Goal: Task Accomplishment & Management: Complete application form

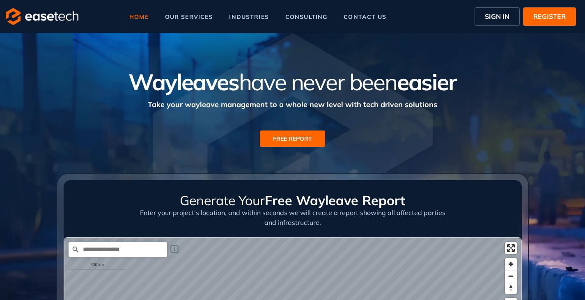
click at [494, 17] on span "SIGN IN" at bounding box center [497, 17] width 25 height 10
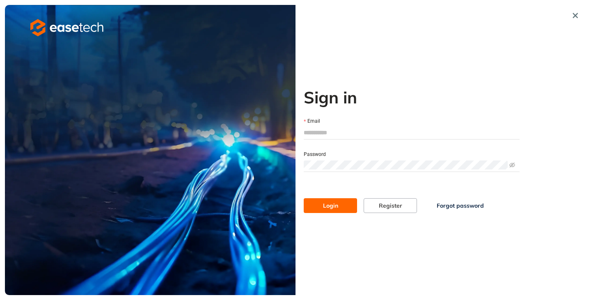
click at [338, 135] on input "Email" at bounding box center [412, 133] width 216 height 12
type input "**********"
click at [334, 204] on span "Login" at bounding box center [330, 205] width 15 height 9
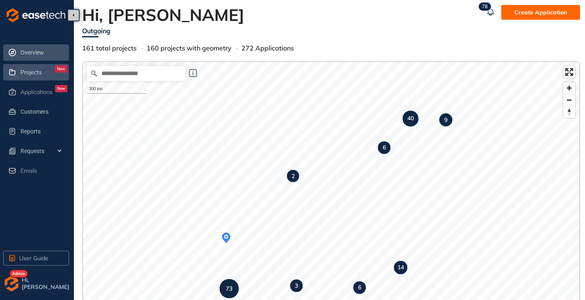
click at [36, 71] on span "Projects" at bounding box center [31, 72] width 21 height 7
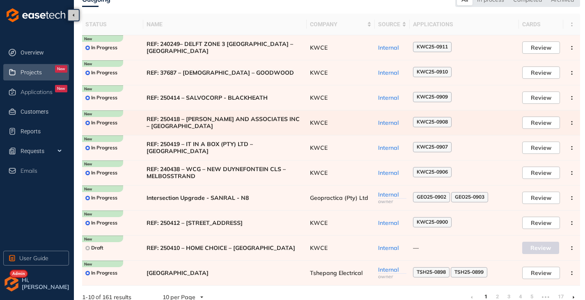
scroll to position [51, 0]
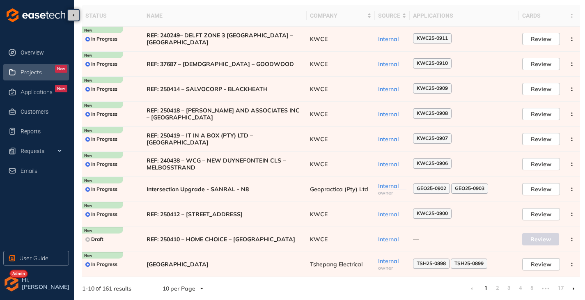
click at [573, 288] on icon at bounding box center [574, 289] width 2 height 3
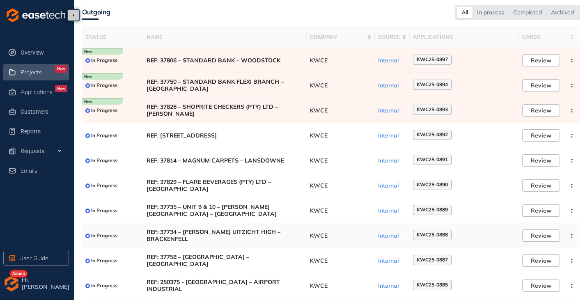
scroll to position [51, 0]
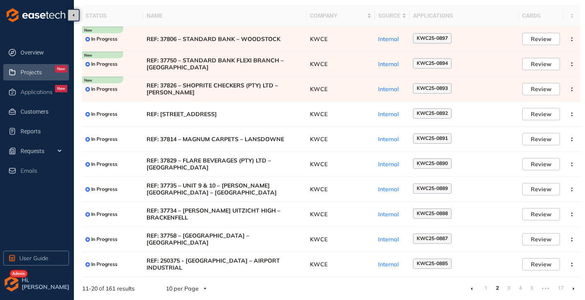
click at [576, 289] on li at bounding box center [573, 288] width 13 height 13
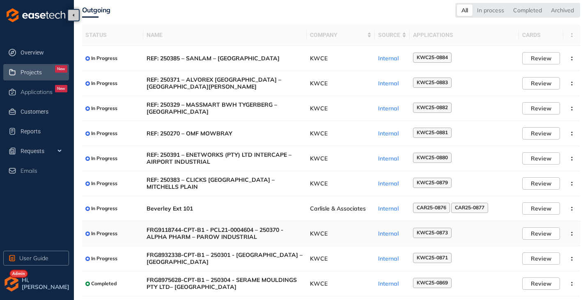
scroll to position [51, 0]
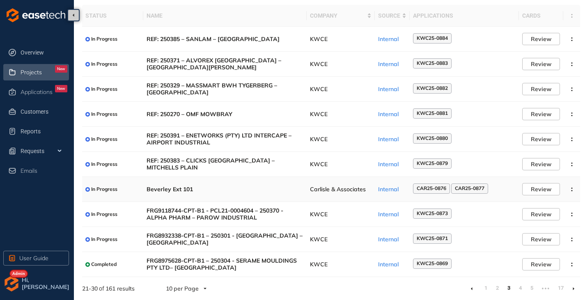
click at [301, 195] on td "Beverley Ext 101" at bounding box center [224, 189] width 163 height 25
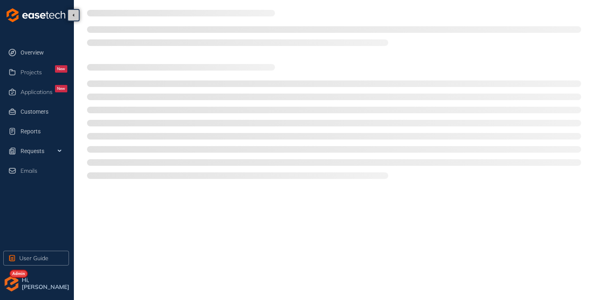
type textarea "**********"
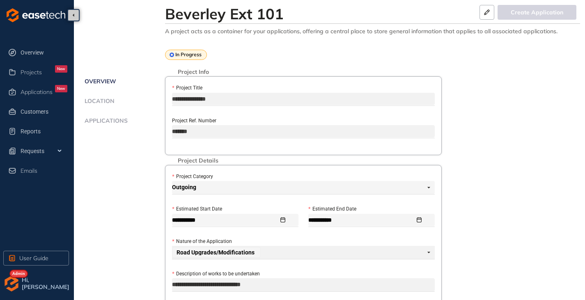
click at [116, 122] on span "Applications" at bounding box center [105, 120] width 46 height 7
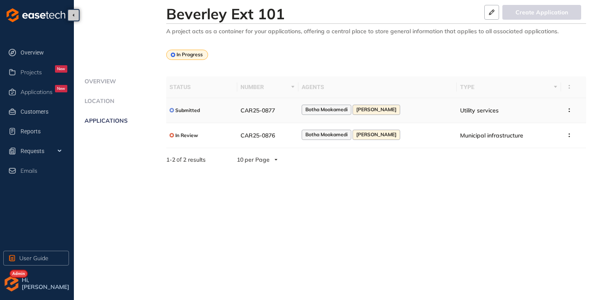
click at [258, 112] on span "CAR25-0877" at bounding box center [258, 110] width 35 height 7
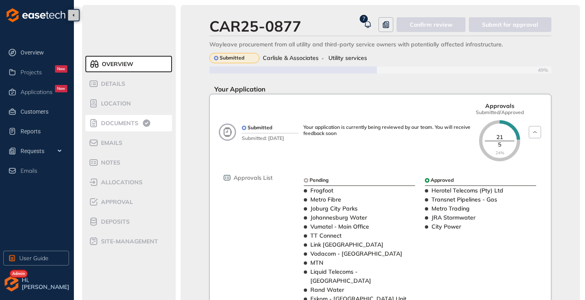
click at [119, 124] on span "Documents" at bounding box center [119, 123] width 40 height 7
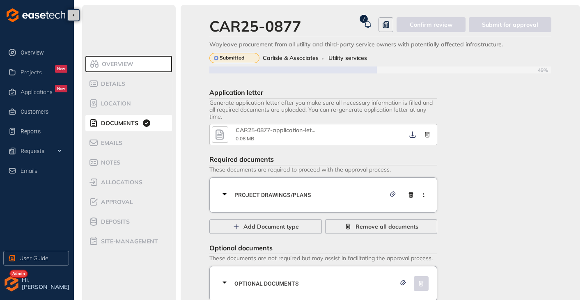
click at [217, 139] on icon "button" at bounding box center [220, 135] width 8 height 10
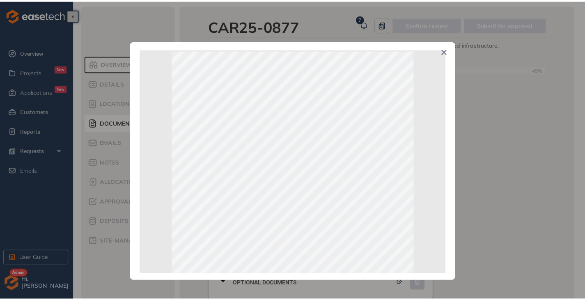
scroll to position [6, 0]
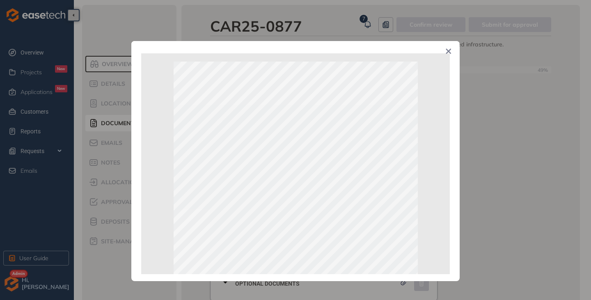
click at [451, 50] on icon "Close" at bounding box center [448, 51] width 5 height 5
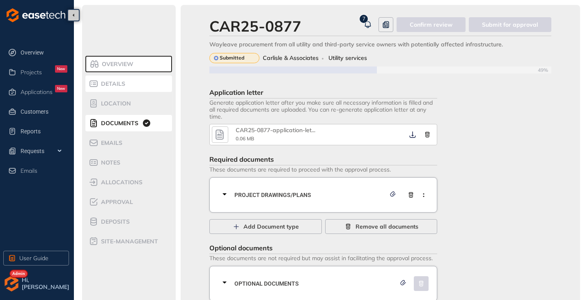
click at [113, 85] on span "Details" at bounding box center [112, 84] width 27 height 7
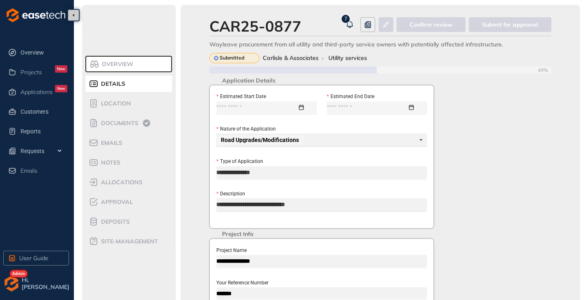
type input "**********"
click at [389, 26] on div at bounding box center [386, 24] width 15 height 15
click at [39, 73] on span "Projects" at bounding box center [31, 72] width 21 height 7
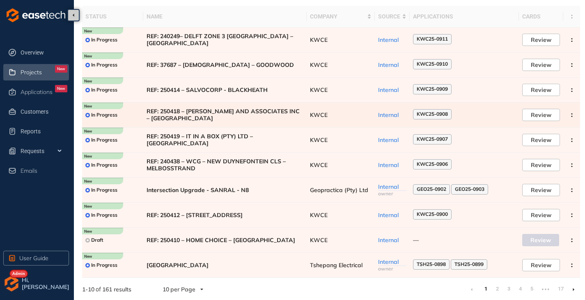
scroll to position [51, 0]
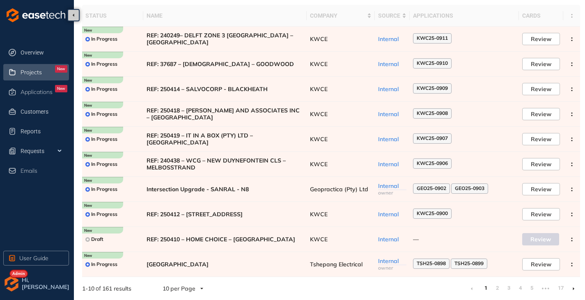
click at [575, 288] on li at bounding box center [573, 288] width 13 height 13
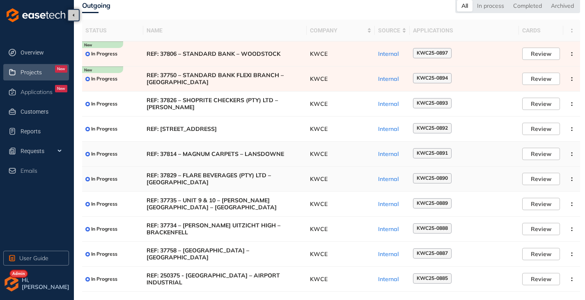
scroll to position [51, 0]
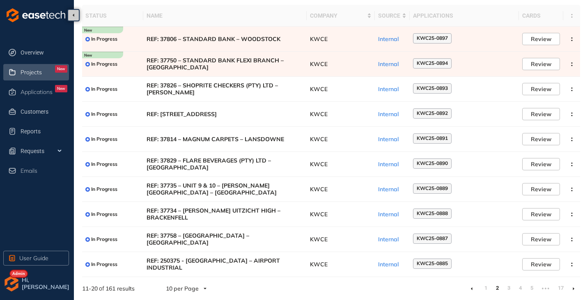
click at [576, 290] on li at bounding box center [573, 288] width 13 height 13
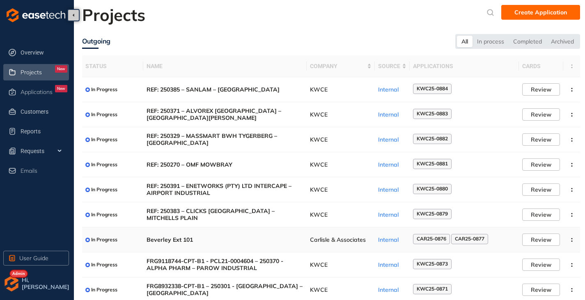
click at [291, 239] on span "Beverley Ext 101" at bounding box center [225, 240] width 157 height 7
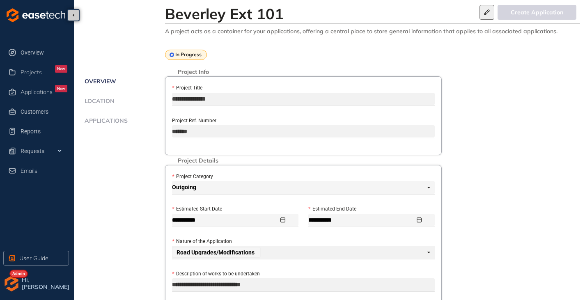
click at [485, 12] on icon "button" at bounding box center [487, 12] width 8 height 6
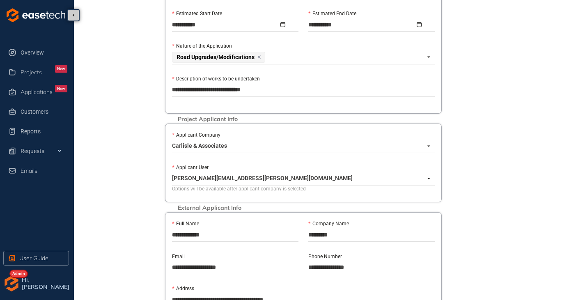
scroll to position [205, 0]
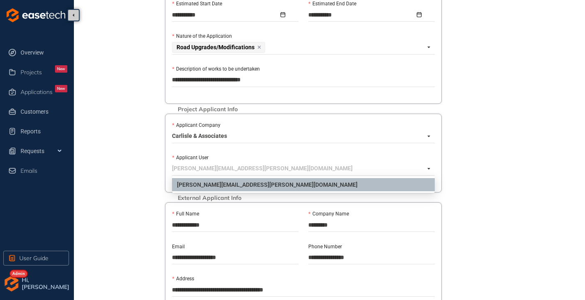
drag, startPoint x: 207, startPoint y: 170, endPoint x: 175, endPoint y: 170, distance: 32.0
click at [175, 170] on span "[PERSON_NAME][EMAIL_ADDRESS][PERSON_NAME][DOMAIN_NAME]" at bounding box center [301, 168] width 258 height 13
click at [137, 189] on div "Overview Location Applications" at bounding box center [123, 226] width 83 height 710
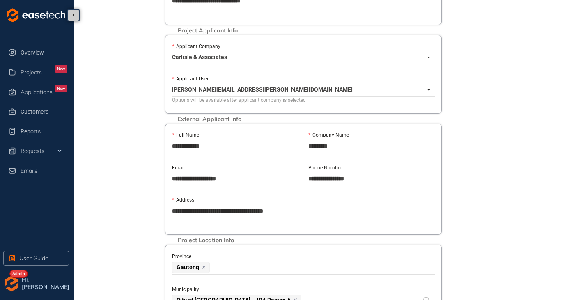
scroll to position [288, 0]
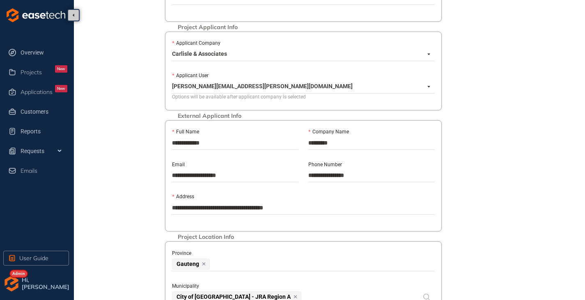
click at [242, 177] on input "**********" at bounding box center [235, 175] width 127 height 12
drag, startPoint x: 241, startPoint y: 175, endPoint x: 169, endPoint y: 179, distance: 72.4
click at [169, 179] on div "**********" at bounding box center [235, 176] width 136 height 32
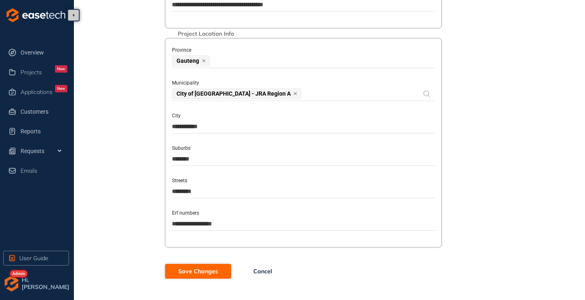
type input "**********"
click at [209, 276] on span "Save Changes" at bounding box center [198, 271] width 40 height 9
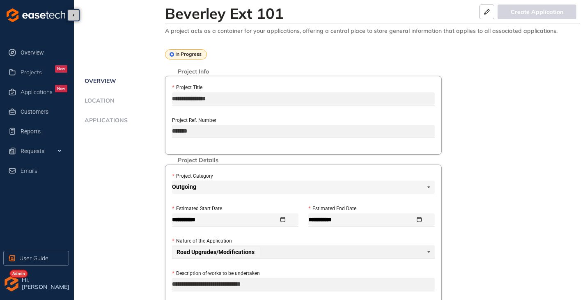
scroll to position [0, 0]
click at [104, 122] on span "Applications" at bounding box center [105, 120] width 46 height 7
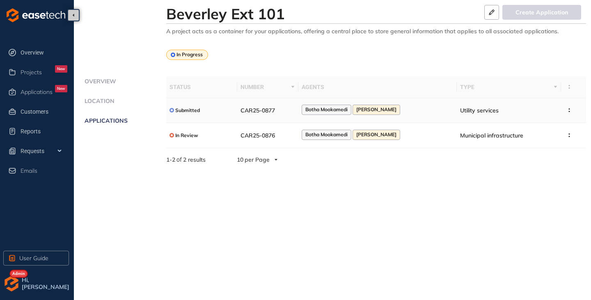
click at [252, 116] on td "CAR25-0877" at bounding box center [267, 110] width 61 height 25
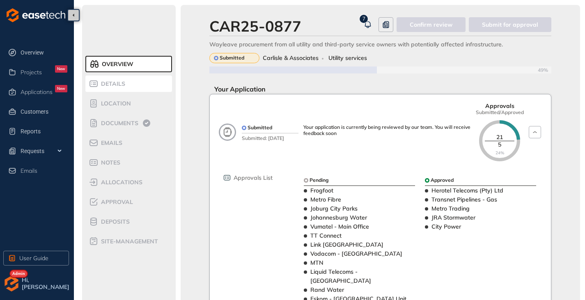
click at [114, 79] on div "Details" at bounding box center [124, 84] width 70 height 10
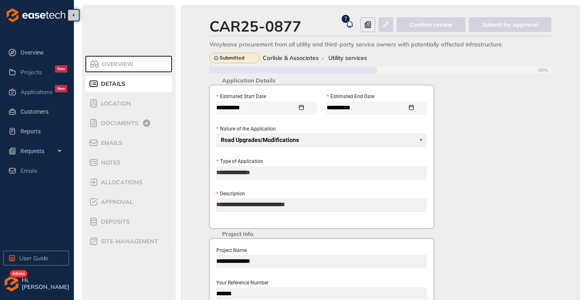
click at [389, 28] on div at bounding box center [386, 24] width 15 height 15
click at [123, 123] on span "Documents" at bounding box center [119, 123] width 40 height 7
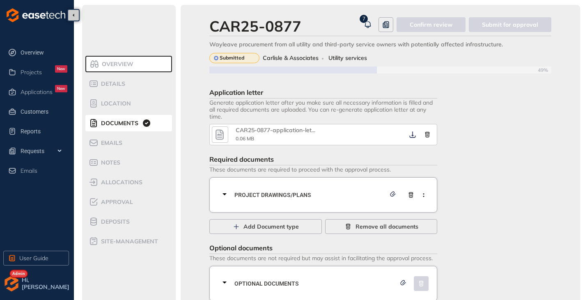
click at [219, 136] on icon "button" at bounding box center [220, 134] width 12 height 15
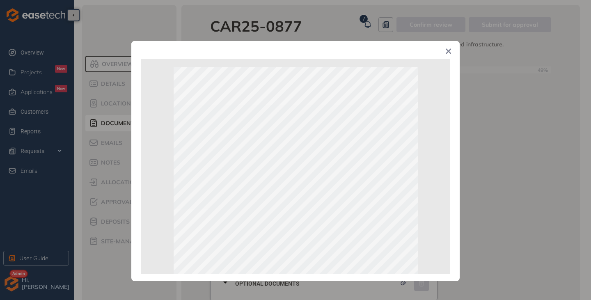
click at [451, 51] on icon "Close" at bounding box center [449, 51] width 6 height 6
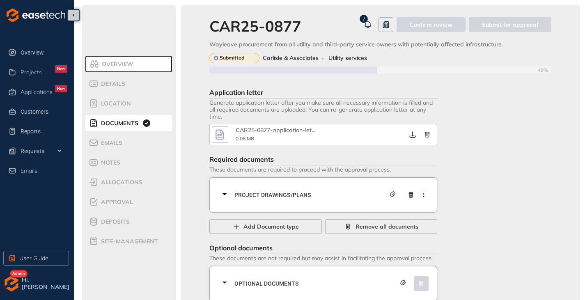
click at [517, 233] on div "Application letter Generate application letter after you make sure all necessar…" at bounding box center [380, 193] width 342 height 216
click at [121, 205] on span "Approval" at bounding box center [116, 202] width 35 height 7
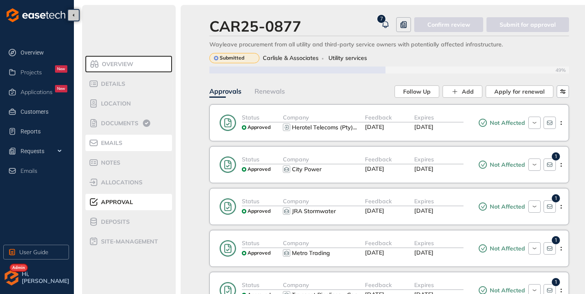
click at [120, 143] on span "Emails" at bounding box center [111, 143] width 24 height 7
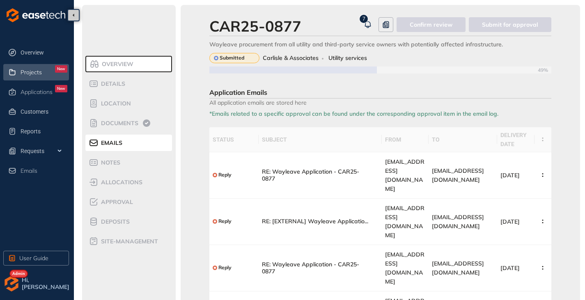
click at [36, 74] on span "Projects" at bounding box center [31, 72] width 21 height 7
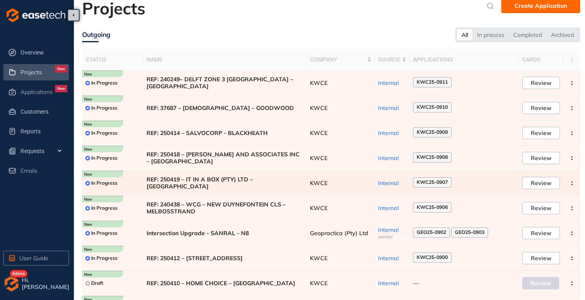
scroll to position [51, 0]
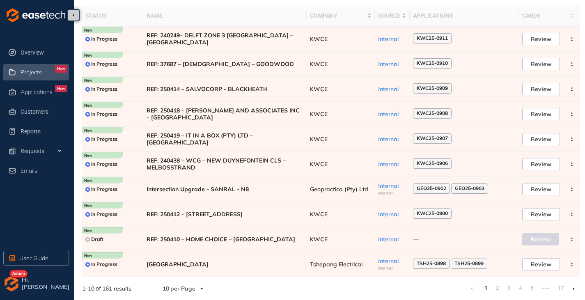
click at [572, 288] on li at bounding box center [573, 288] width 13 height 13
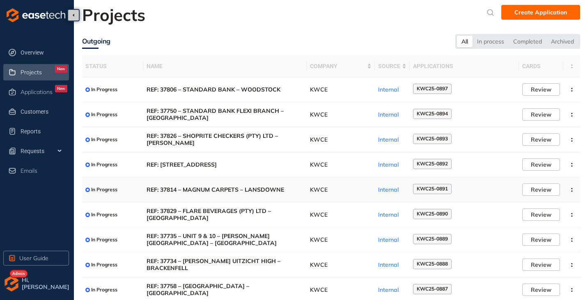
scroll to position [51, 0]
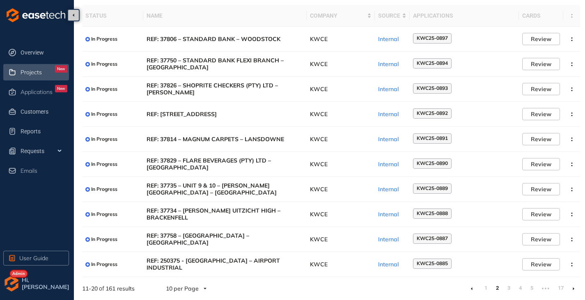
click at [576, 289] on li at bounding box center [573, 288] width 13 height 13
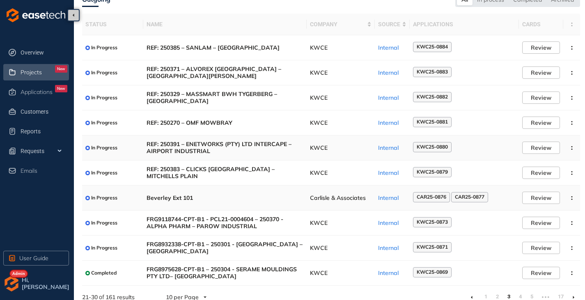
scroll to position [51, 0]
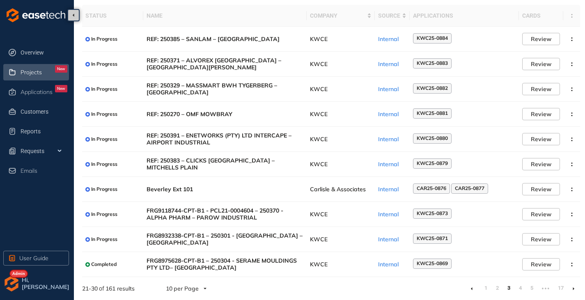
click at [576, 292] on li at bounding box center [573, 288] width 13 height 13
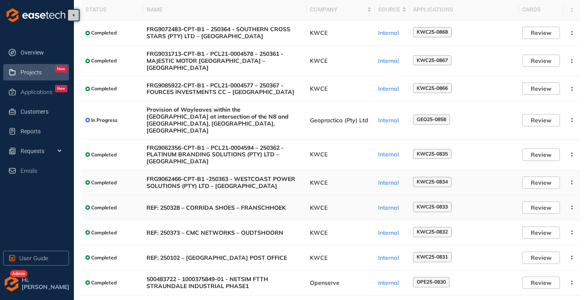
scroll to position [68, 0]
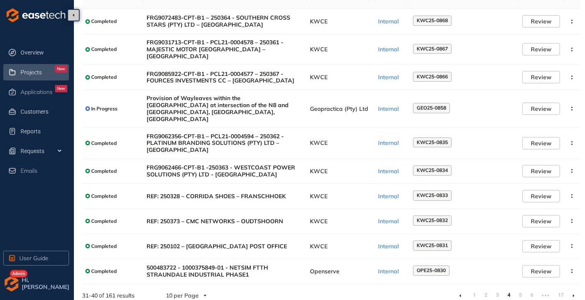
click at [573, 289] on li at bounding box center [573, 295] width 13 height 13
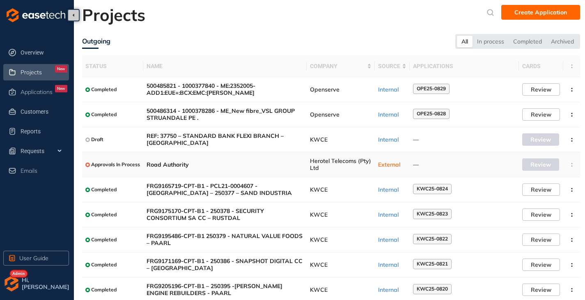
scroll to position [56, 0]
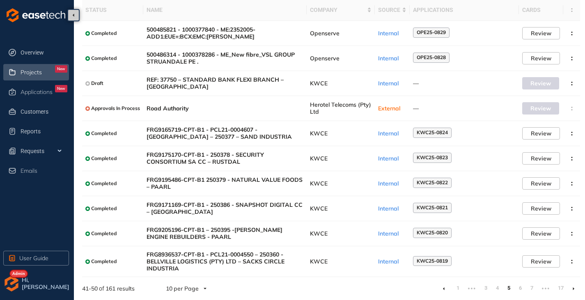
click at [573, 287] on icon at bounding box center [574, 289] width 2 height 4
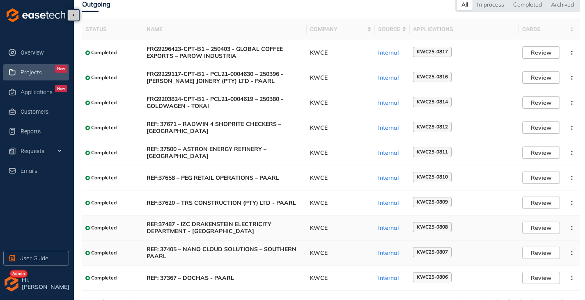
scroll to position [51, 0]
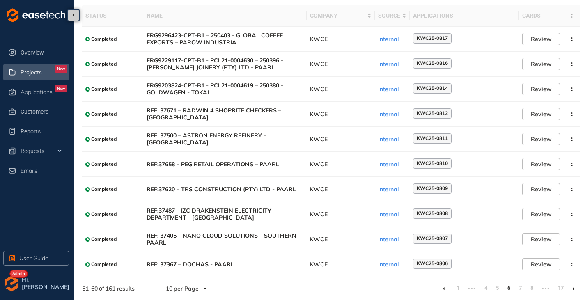
click at [573, 290] on icon at bounding box center [574, 289] width 2 height 3
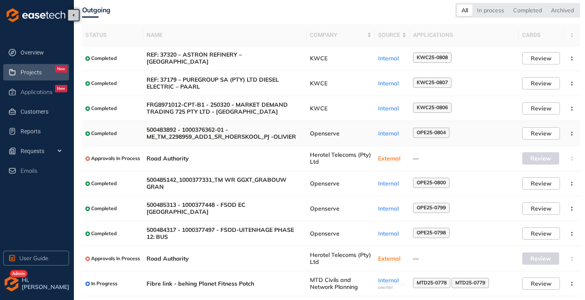
scroll to position [51, 0]
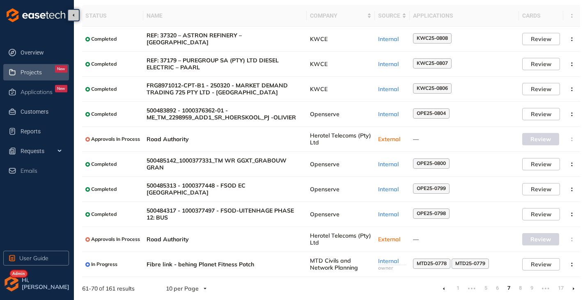
click at [573, 288] on icon at bounding box center [574, 289] width 2 height 3
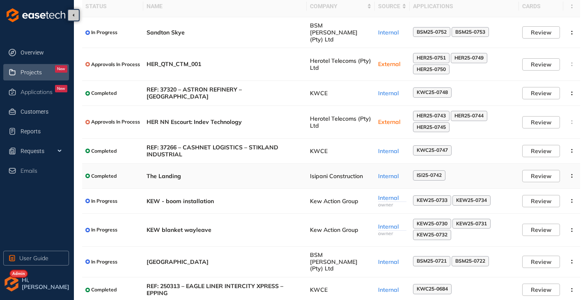
scroll to position [74, 0]
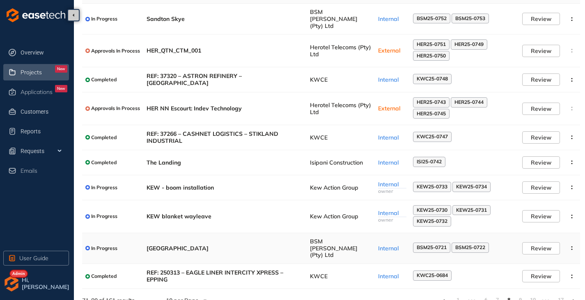
click at [293, 245] on span "[GEOGRAPHIC_DATA]" at bounding box center [225, 248] width 157 height 7
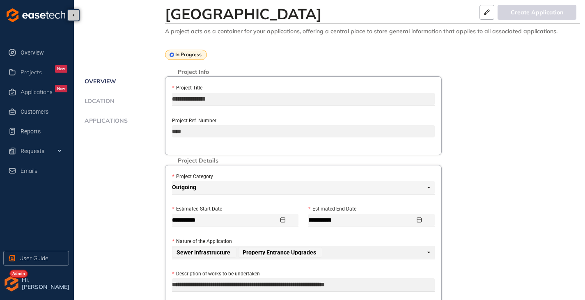
click at [117, 120] on span "Applications" at bounding box center [105, 120] width 46 height 7
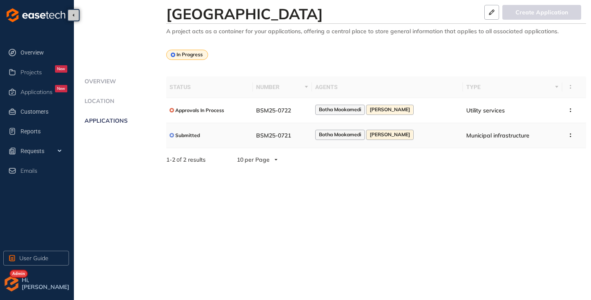
click at [287, 133] on span "BSM25-0721" at bounding box center [273, 135] width 35 height 7
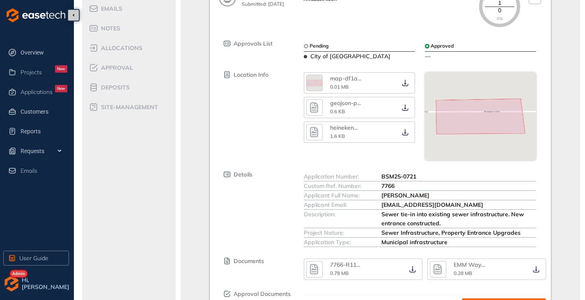
scroll to position [120, 0]
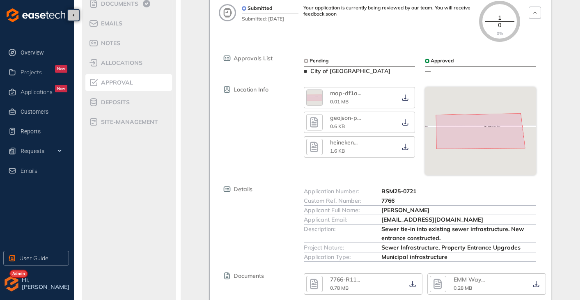
click at [106, 78] on div "Approval" at bounding box center [124, 83] width 70 height 10
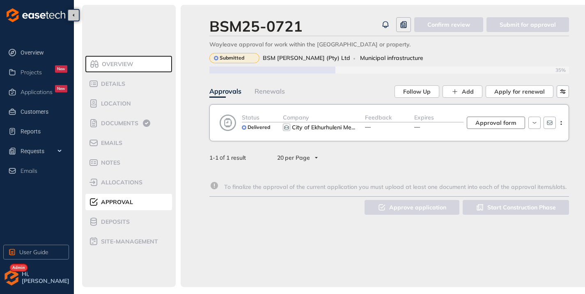
click at [495, 122] on span "Approval form" at bounding box center [496, 122] width 41 height 9
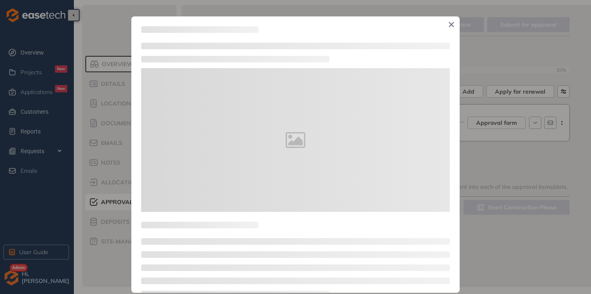
type textarea "**********"
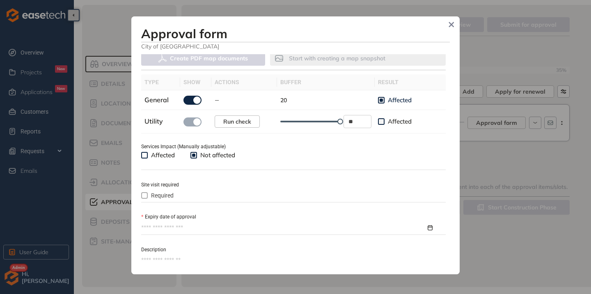
scroll to position [288, 0]
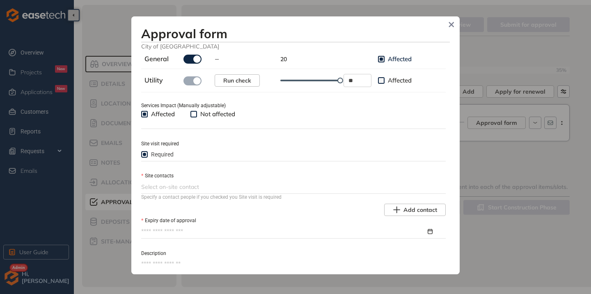
click at [206, 192] on div at bounding box center [292, 187] width 303 height 10
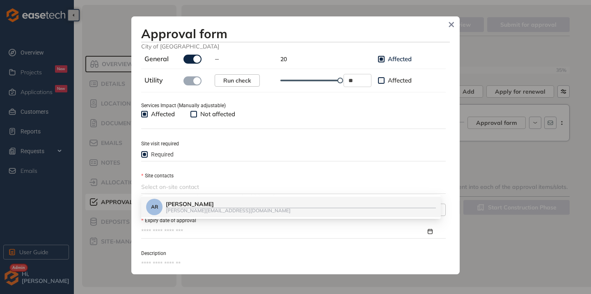
click at [224, 183] on div at bounding box center [292, 187] width 303 height 10
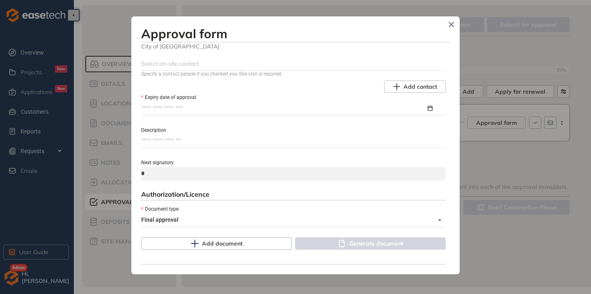
scroll to position [370, 0]
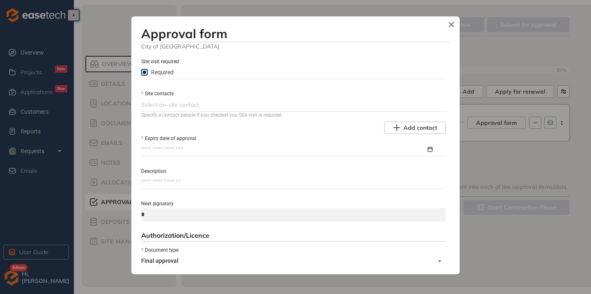
click at [184, 150] on body "**********" at bounding box center [295, 147] width 591 height 294
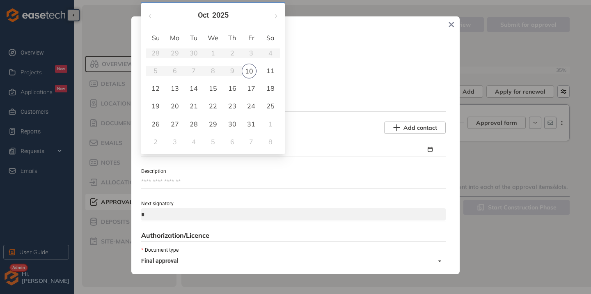
type input "**********"
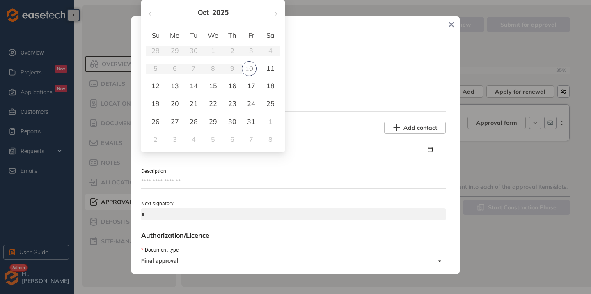
type input "**********"
click at [290, 172] on div "Description" at bounding box center [293, 170] width 305 height 9
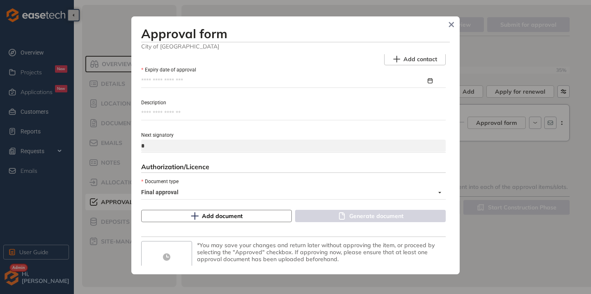
scroll to position [455, 0]
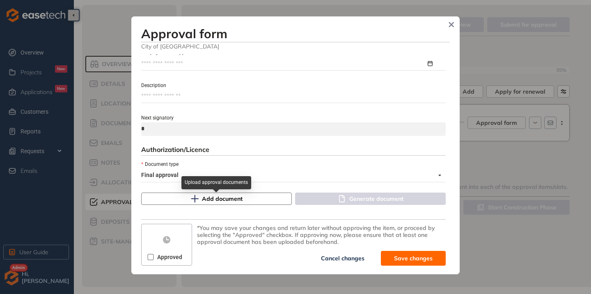
click at [211, 199] on span "Add document" at bounding box center [222, 198] width 41 height 9
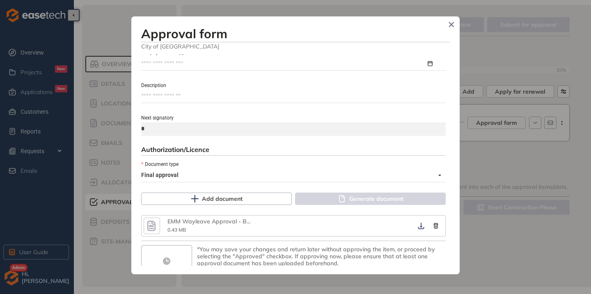
click at [152, 230] on icon "button" at bounding box center [151, 226] width 12 height 15
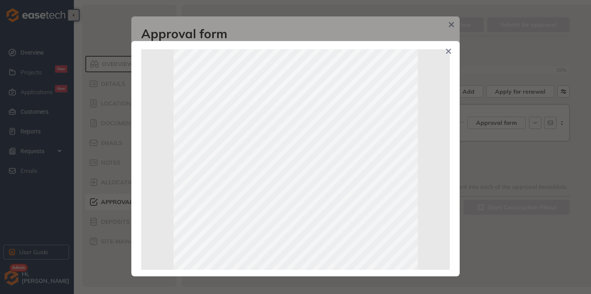
scroll to position [182, 0]
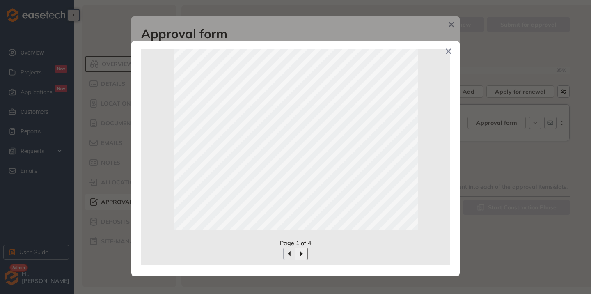
click at [301, 252] on icon "button" at bounding box center [302, 254] width 7 height 7
click at [284, 253] on button "button" at bounding box center [289, 254] width 12 height 12
click at [302, 254] on icon "button" at bounding box center [302, 254] width 7 height 7
click at [282, 252] on div at bounding box center [295, 254] width 309 height 12
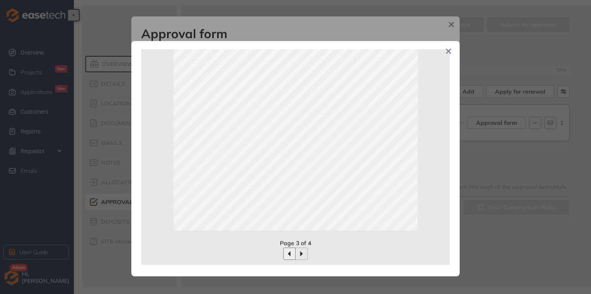
click at [286, 253] on icon "button" at bounding box center [289, 254] width 7 height 7
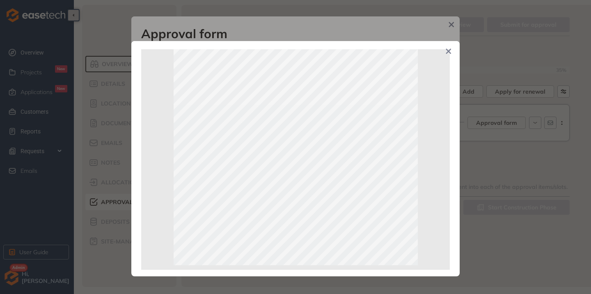
scroll to position [100, 0]
click at [451, 50] on icon "Close" at bounding box center [448, 51] width 5 height 5
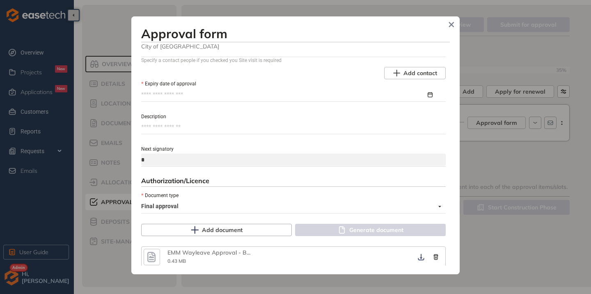
scroll to position [414, 0]
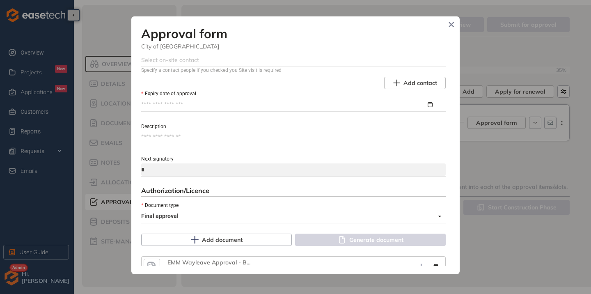
click at [170, 109] on input "Expiry date of approval" at bounding box center [283, 104] width 285 height 9
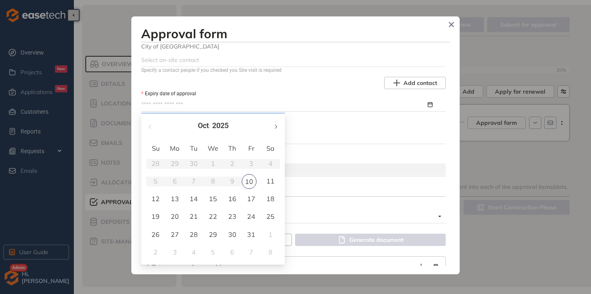
click at [276, 124] on button "button" at bounding box center [275, 125] width 9 height 17
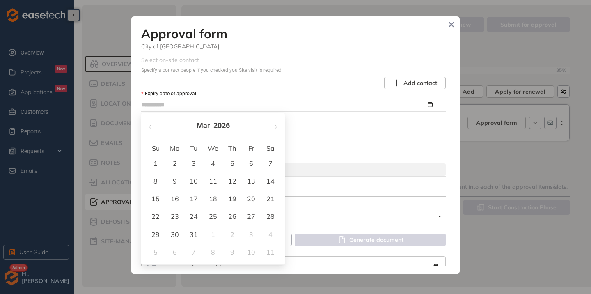
type input "**********"
click at [248, 161] on div "6" at bounding box center [251, 164] width 10 height 10
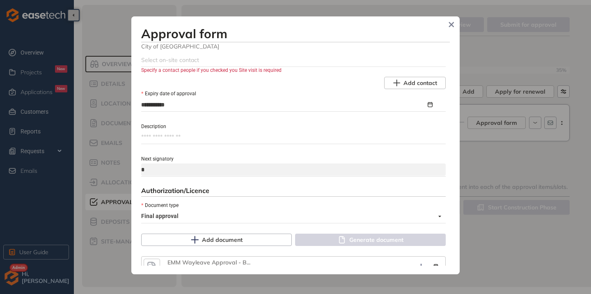
scroll to position [373, 0]
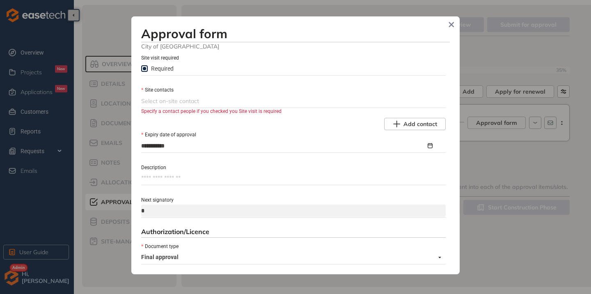
click at [210, 105] on div at bounding box center [292, 101] width 303 height 10
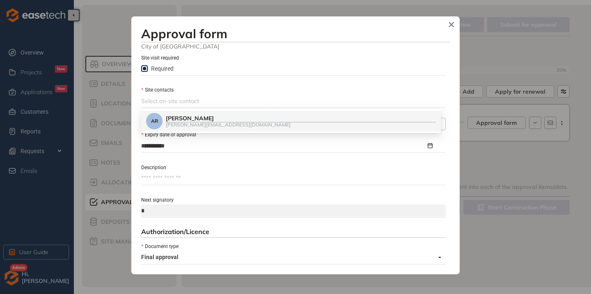
click at [210, 105] on div at bounding box center [292, 101] width 303 height 10
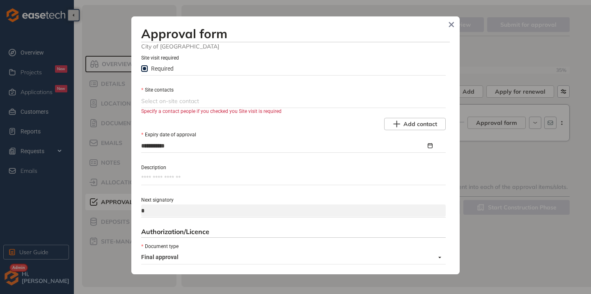
click at [299, 103] on div at bounding box center [292, 101] width 303 height 10
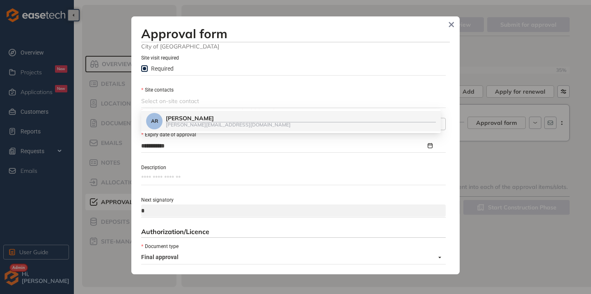
click at [299, 103] on div at bounding box center [292, 101] width 303 height 10
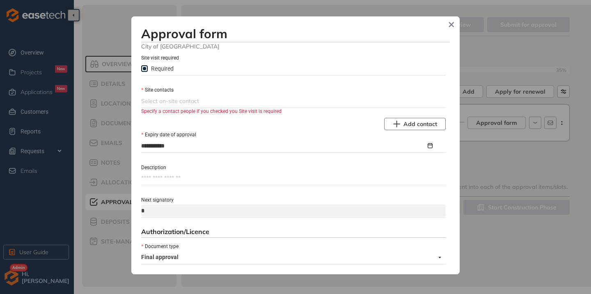
click at [393, 124] on icon "button" at bounding box center [396, 123] width 7 height 7
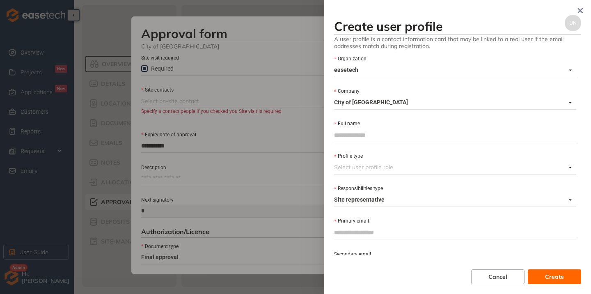
click at [361, 136] on input "Full name" at bounding box center [455, 135] width 242 height 12
type input "**********"
click at [366, 172] on input "Profile type" at bounding box center [450, 167] width 232 height 12
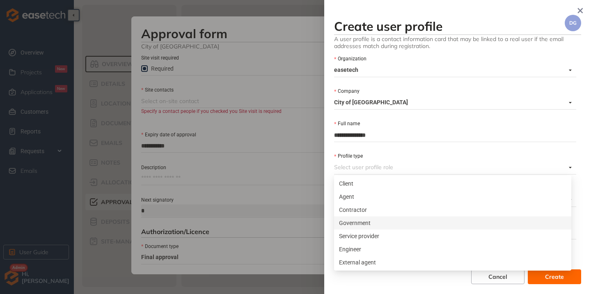
click at [378, 225] on div "Government" at bounding box center [453, 223] width 228 height 9
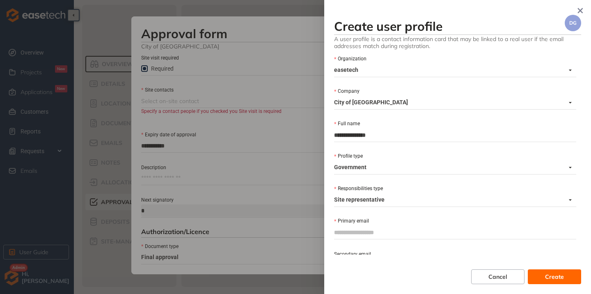
click at [376, 201] on span "Site representative" at bounding box center [453, 199] width 238 height 13
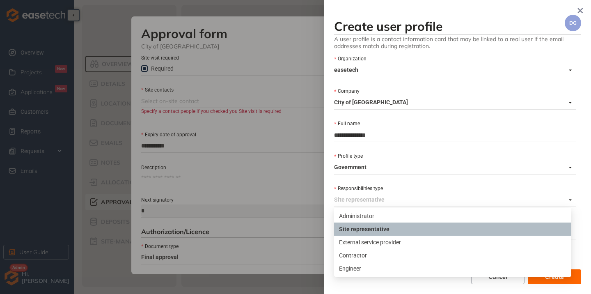
click at [368, 229] on div "Site representative" at bounding box center [453, 229] width 228 height 9
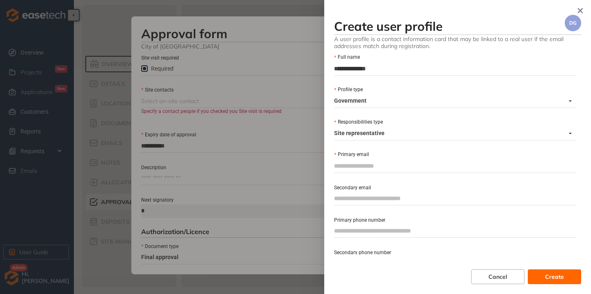
scroll to position [82, 0]
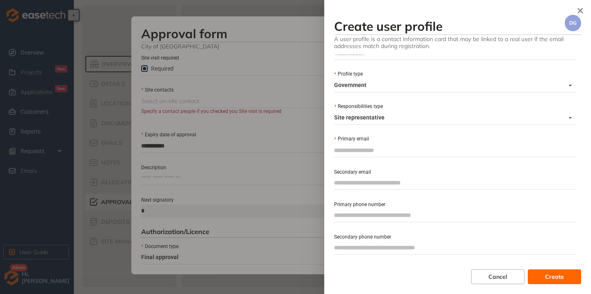
click at [362, 152] on input "Primary email" at bounding box center [455, 150] width 242 height 12
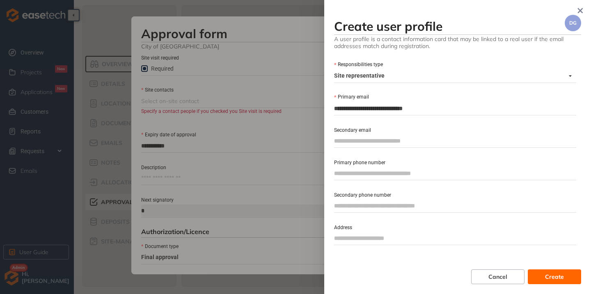
scroll to position [124, 0]
type input "**********"
click at [554, 278] on span "Create" at bounding box center [554, 276] width 19 height 9
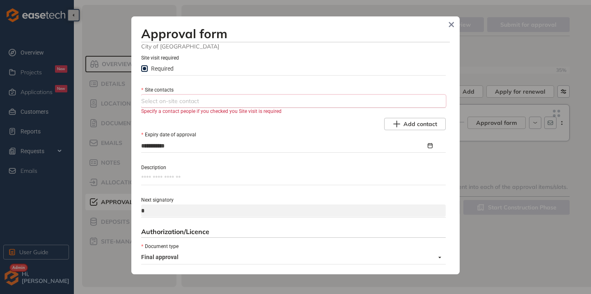
click at [223, 103] on div at bounding box center [292, 101] width 303 height 10
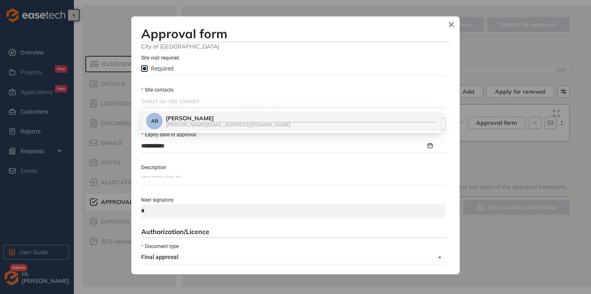
click at [258, 159] on div "**********" at bounding box center [295, 160] width 309 height 212
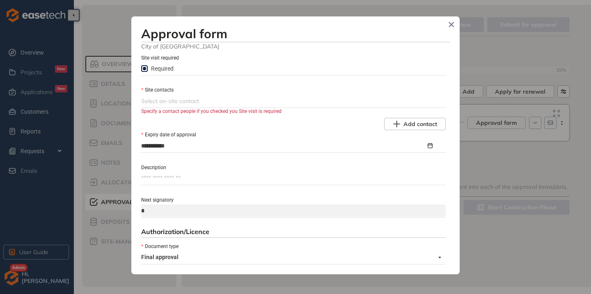
click at [168, 101] on div at bounding box center [292, 101] width 303 height 10
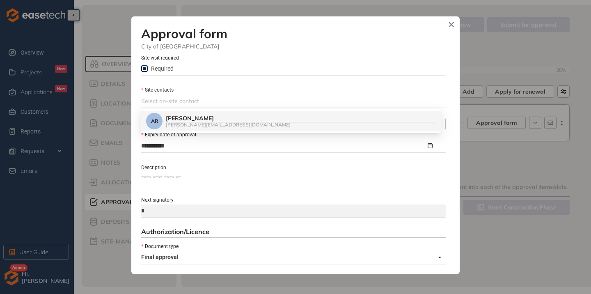
click at [168, 101] on div at bounding box center [292, 101] width 303 height 10
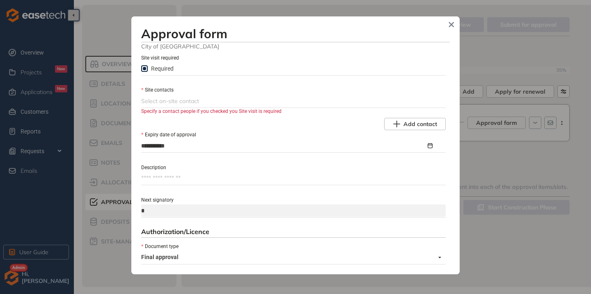
click at [189, 101] on div at bounding box center [292, 101] width 303 height 10
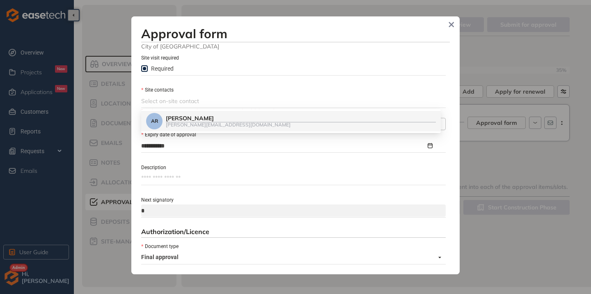
click at [189, 101] on div at bounding box center [292, 101] width 303 height 10
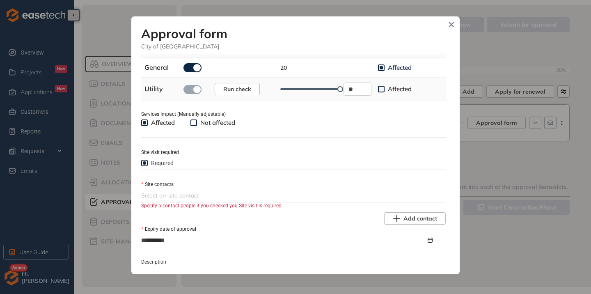
scroll to position [332, 0]
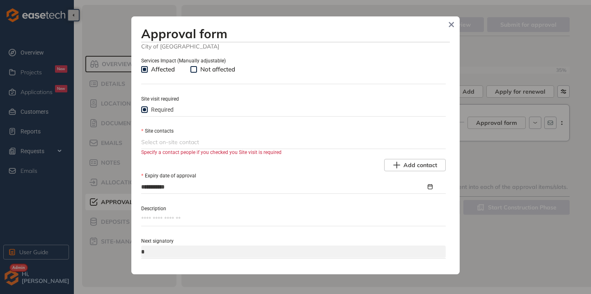
click at [162, 144] on div at bounding box center [292, 142] width 303 height 10
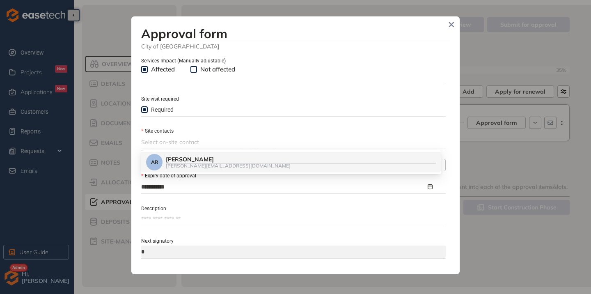
click at [193, 195] on div "**********" at bounding box center [295, 160] width 309 height 212
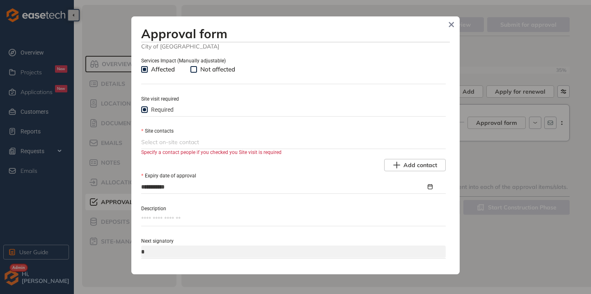
click at [204, 218] on textarea "Description" at bounding box center [293, 219] width 305 height 13
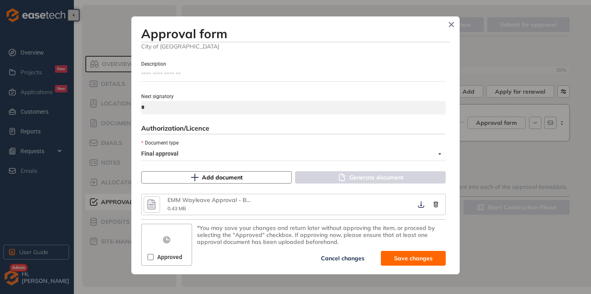
scroll to position [271, 0]
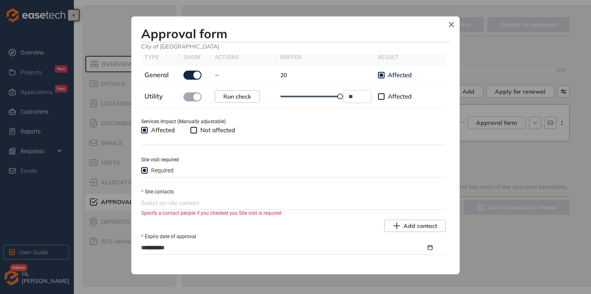
click at [164, 198] on div "Select on-site contact" at bounding box center [293, 203] width 305 height 12
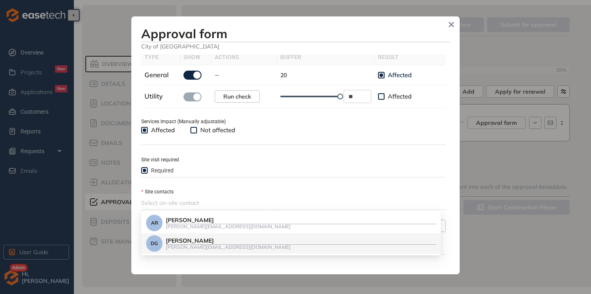
click at [195, 250] on div "[PERSON_NAME][EMAIL_ADDRESS][DOMAIN_NAME]" at bounding box center [301, 246] width 270 height 5
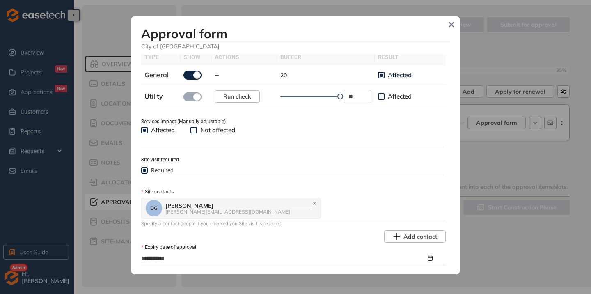
click at [354, 184] on div "**********" at bounding box center [295, 160] width 309 height 212
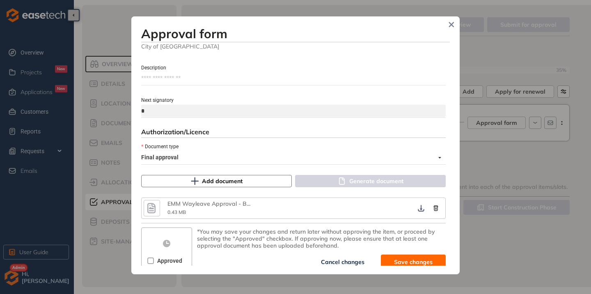
scroll to position [488, 0]
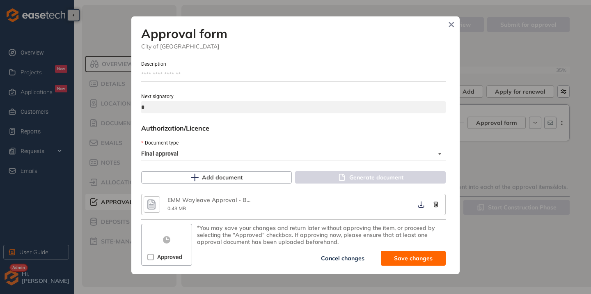
click at [153, 258] on span at bounding box center [150, 257] width 7 height 7
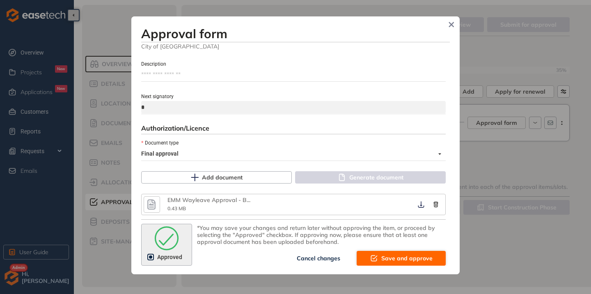
click at [372, 258] on icon "submit" at bounding box center [374, 258] width 8 height 10
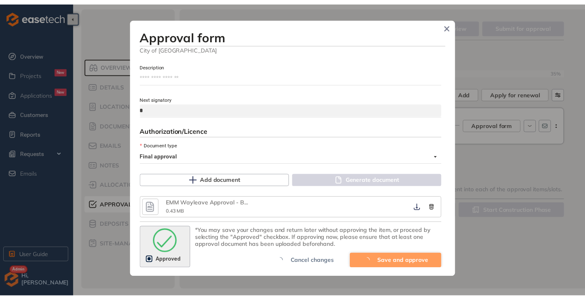
scroll to position [536, 0]
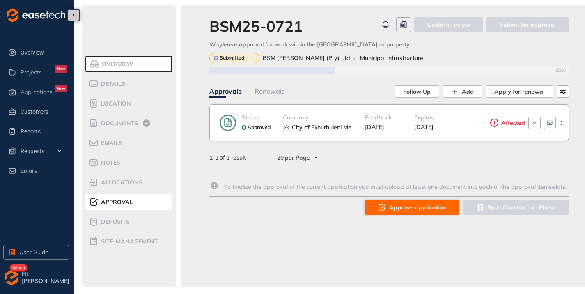
click at [386, 205] on icon "button" at bounding box center [382, 207] width 8 height 10
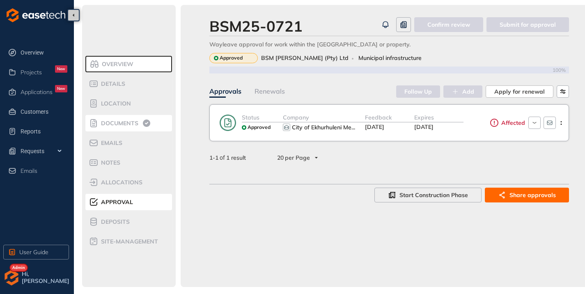
click at [123, 127] on div "Documents" at bounding box center [124, 123] width 70 height 10
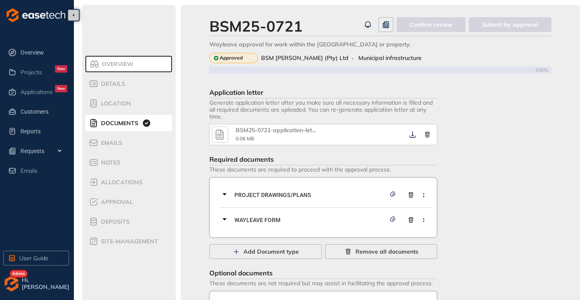
click at [220, 134] on icon "button" at bounding box center [220, 135] width 8 height 10
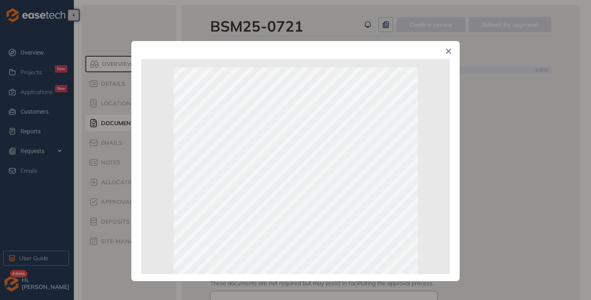
click at [449, 48] on span "Close" at bounding box center [449, 52] width 22 height 22
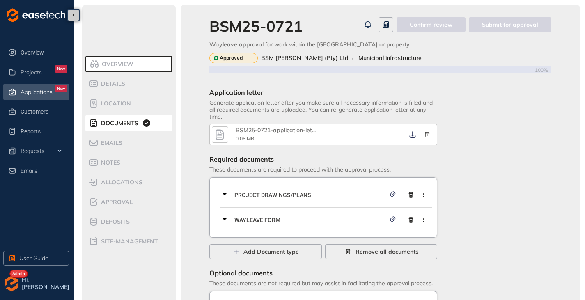
click at [25, 88] on div "Applications New" at bounding box center [44, 92] width 47 height 14
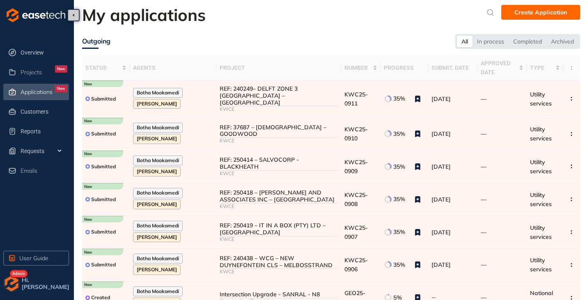
click at [16, 285] on img "button" at bounding box center [11, 284] width 16 height 16
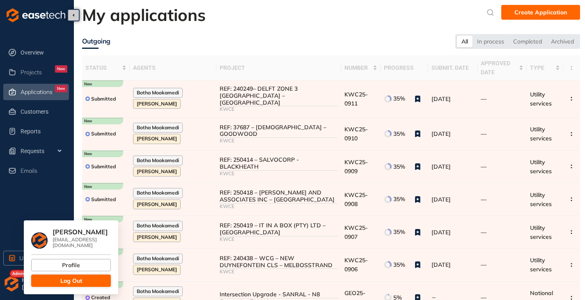
click at [80, 280] on button "Log Out" at bounding box center [71, 281] width 80 height 12
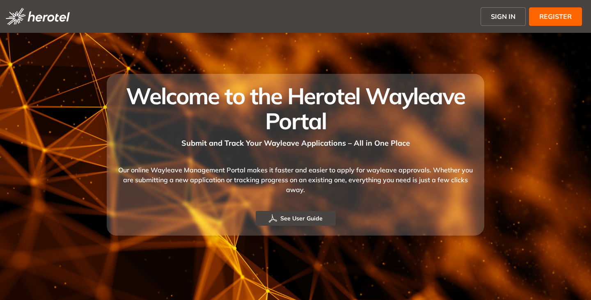
click at [505, 16] on span "SIGN IN" at bounding box center [503, 17] width 25 height 10
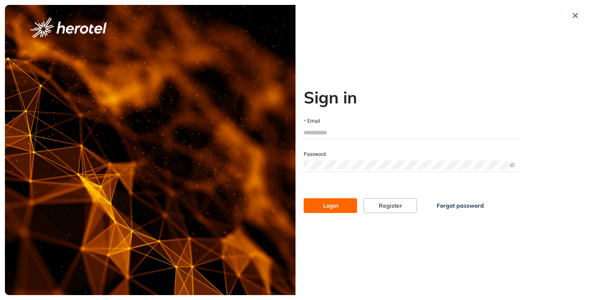
click at [336, 135] on input "Email" at bounding box center [412, 133] width 216 height 12
type input "**********"
click at [304, 198] on button "Login" at bounding box center [330, 205] width 53 height 15
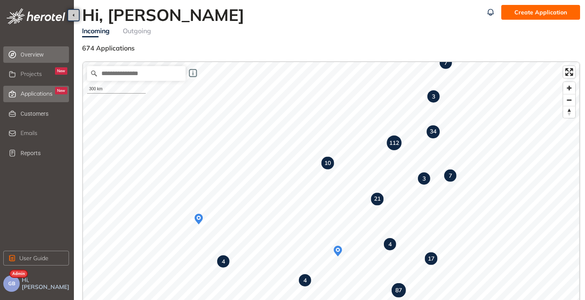
click at [29, 91] on span "Applications" at bounding box center [37, 93] width 32 height 7
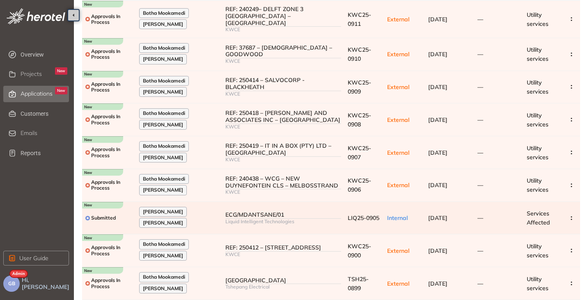
scroll to position [131, 0]
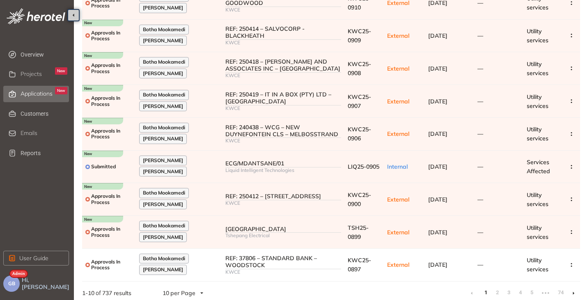
click at [574, 292] on icon at bounding box center [574, 294] width 2 height 4
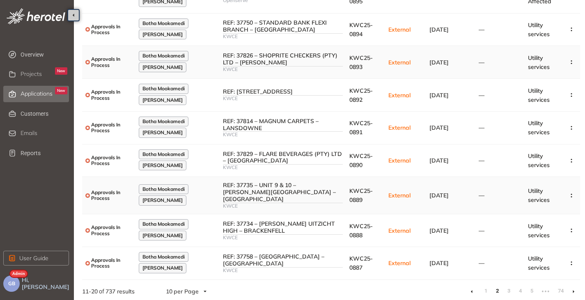
scroll to position [136, 0]
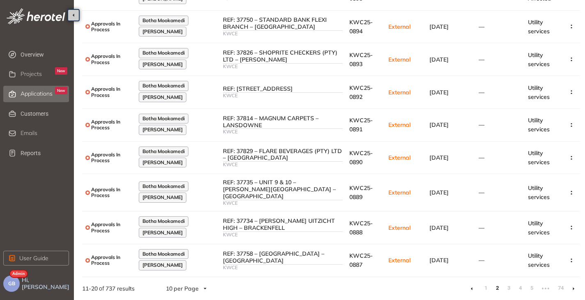
click at [573, 288] on icon at bounding box center [574, 289] width 2 height 4
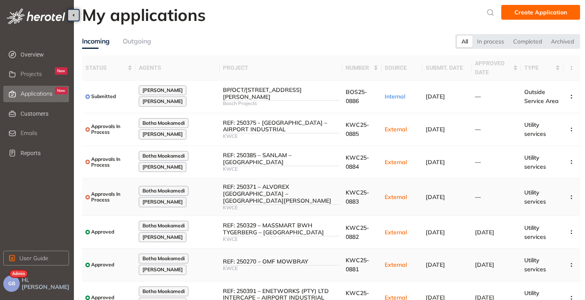
scroll to position [131, 0]
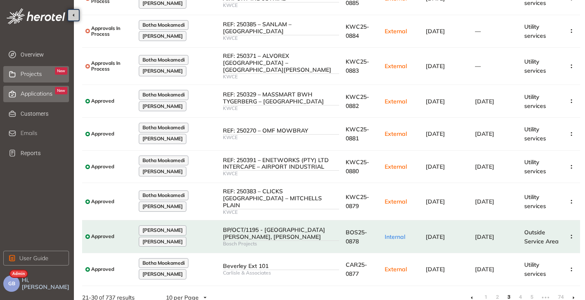
click at [32, 80] on div "Projects New" at bounding box center [44, 74] width 47 height 14
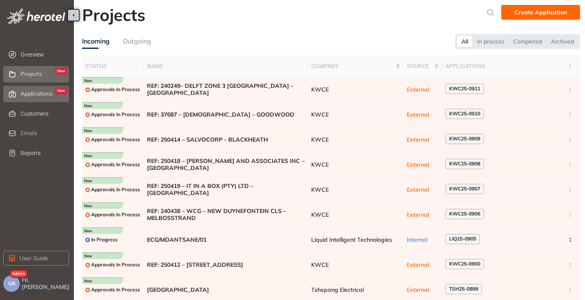
click at [26, 99] on div "Applications New" at bounding box center [44, 94] width 47 height 14
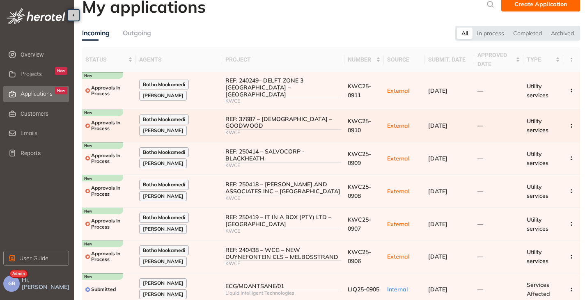
scroll to position [131, 0]
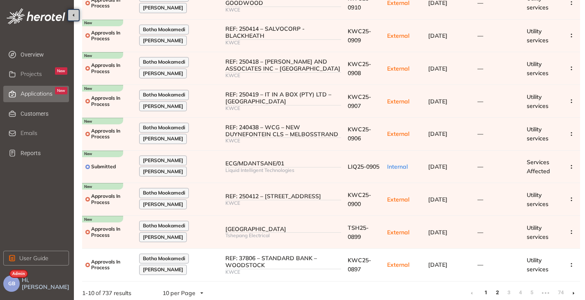
click at [495, 287] on link "2" at bounding box center [497, 293] width 8 height 12
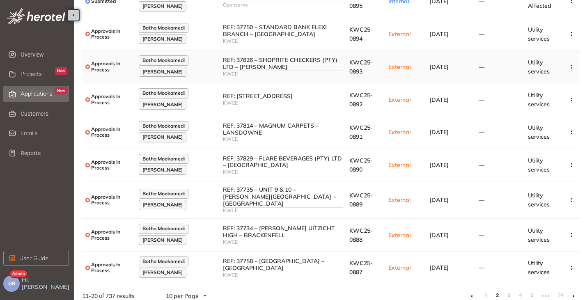
scroll to position [136, 0]
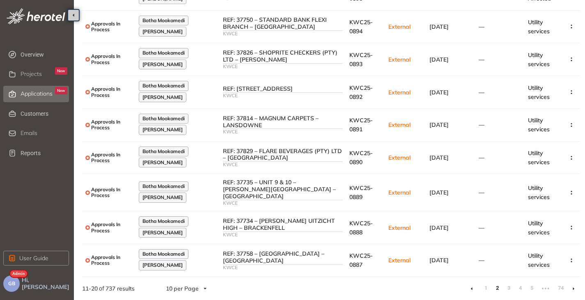
click at [572, 288] on li at bounding box center [573, 288] width 13 height 13
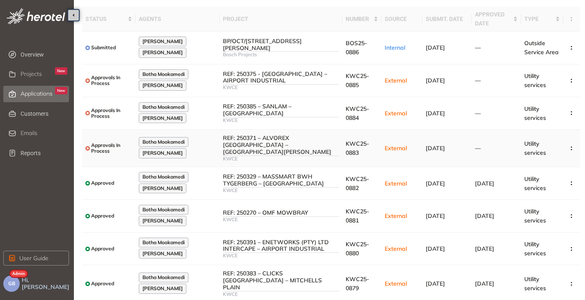
scroll to position [8, 0]
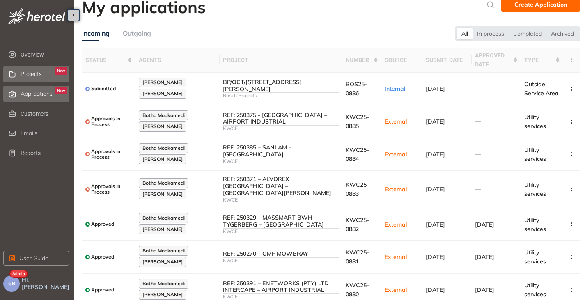
click at [36, 76] on span "Projects" at bounding box center [31, 74] width 21 height 7
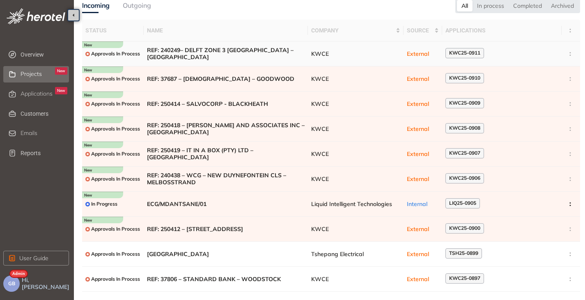
scroll to position [51, 0]
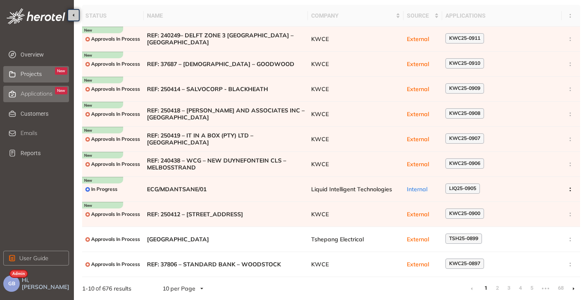
click at [20, 92] on li "Applications New" at bounding box center [36, 94] width 66 height 16
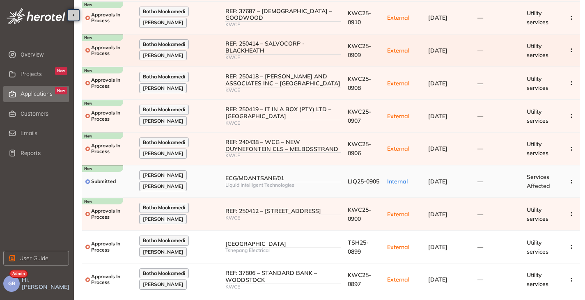
scroll to position [131, 0]
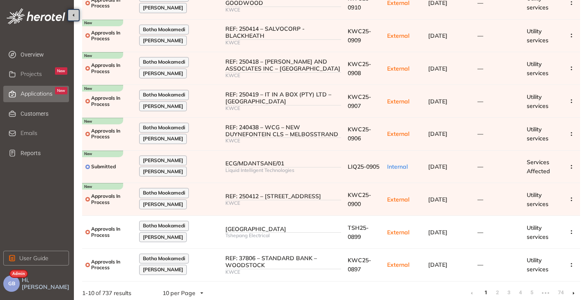
click at [502, 288] on ul "1 2 3 4 5 ••• 74" at bounding box center [522, 293] width 115 height 13
click at [499, 288] on link "2" at bounding box center [497, 293] width 8 height 12
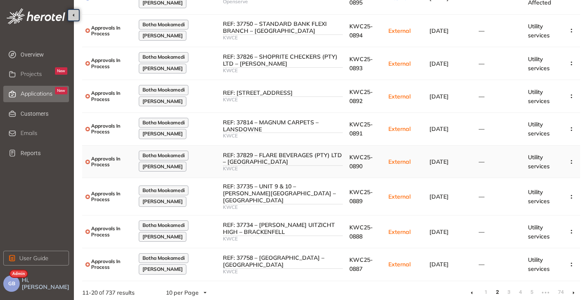
scroll to position [136, 0]
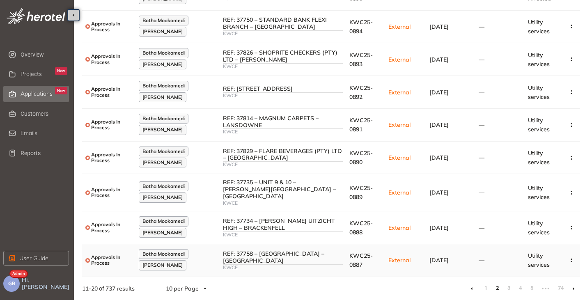
click at [360, 260] on td "KWC25-0887" at bounding box center [365, 260] width 39 height 33
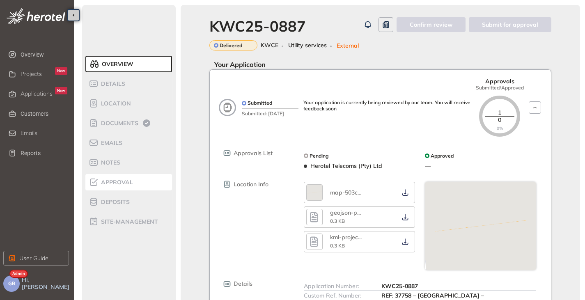
click at [128, 179] on span "Approval" at bounding box center [116, 182] width 35 height 7
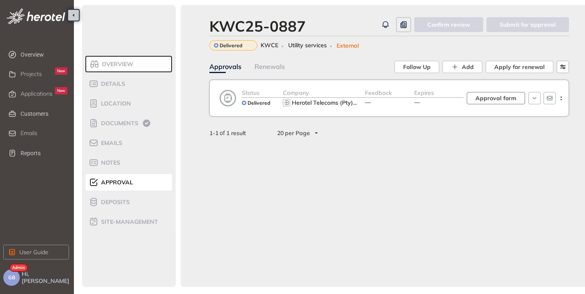
click at [496, 98] on span "Approval form" at bounding box center [496, 98] width 41 height 9
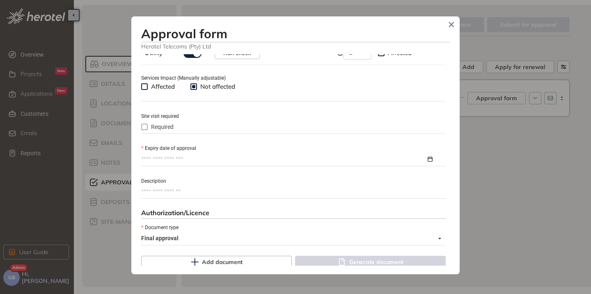
scroll to position [329, 0]
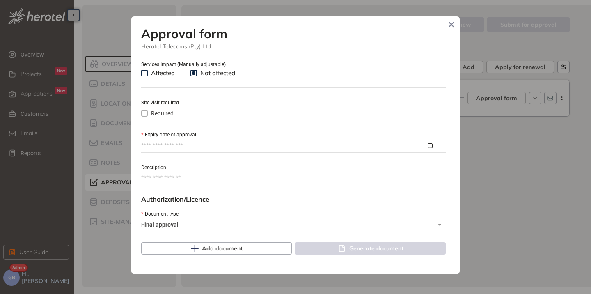
click at [178, 146] on input "Expiry date of approval" at bounding box center [283, 145] width 285 height 9
type input "**********"
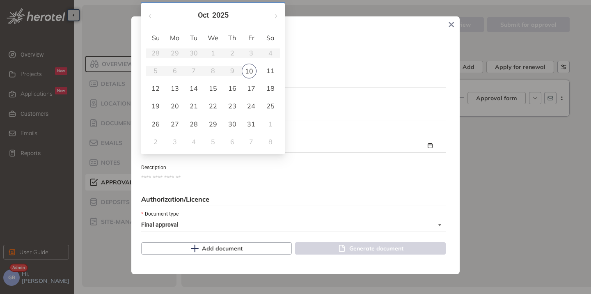
type input "**********"
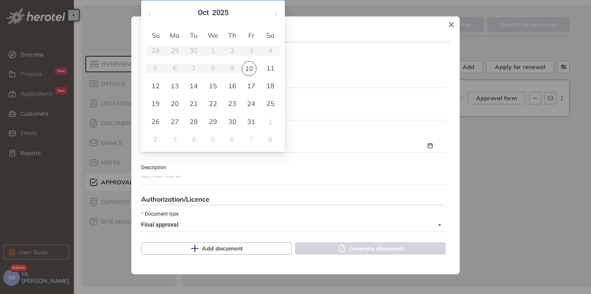
type input "**********"
click at [277, 14] on button "button" at bounding box center [275, 13] width 9 height 17
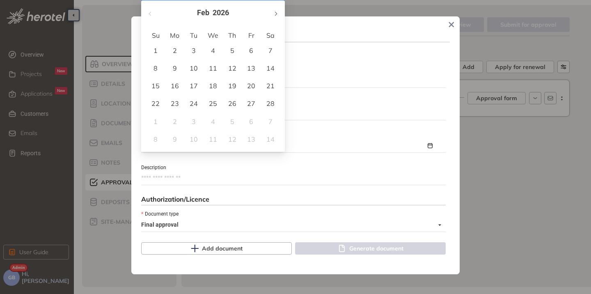
click at [277, 14] on button "button" at bounding box center [275, 13] width 9 height 17
type input "**********"
drag, startPoint x: 248, startPoint y: 69, endPoint x: 247, endPoint y: 74, distance: 5.1
click at [248, 69] on div "10" at bounding box center [251, 68] width 10 height 10
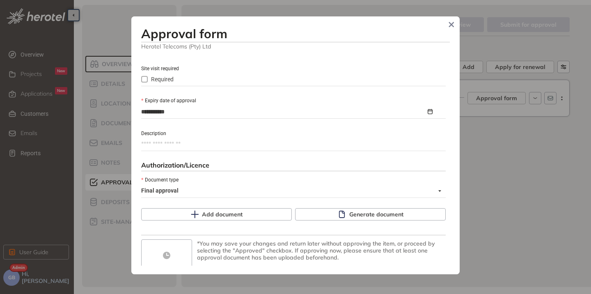
scroll to position [378, 0]
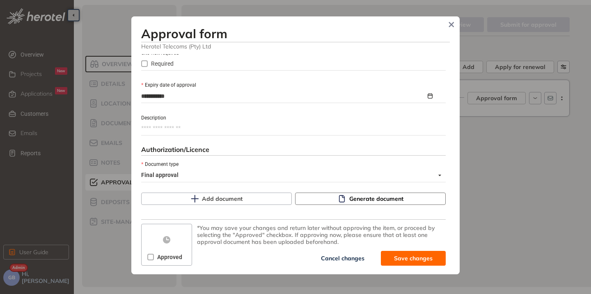
click at [362, 198] on span "Generate document" at bounding box center [377, 198] width 54 height 9
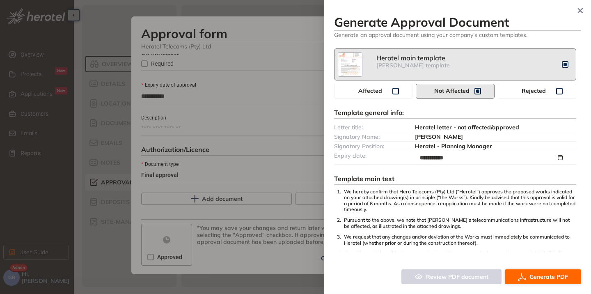
click at [532, 275] on span "Generate PDF" at bounding box center [549, 276] width 39 height 9
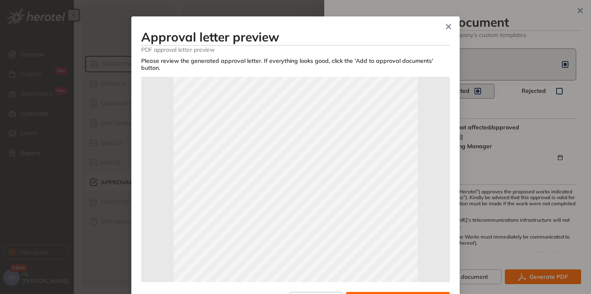
scroll to position [164, 0]
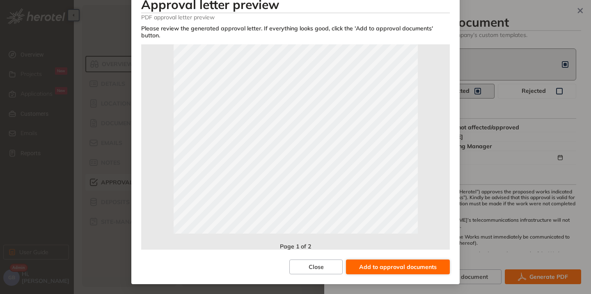
click at [408, 261] on button "Add to approval documents" at bounding box center [398, 267] width 104 height 15
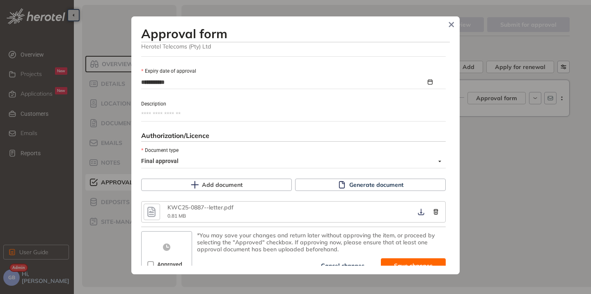
scroll to position [400, 0]
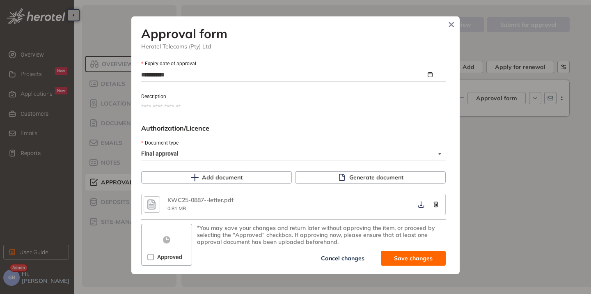
click at [154, 260] on span "Approved" at bounding box center [170, 257] width 32 height 9
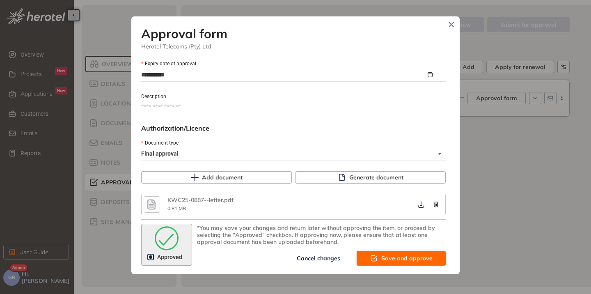
click at [386, 260] on span "Save and approve" at bounding box center [407, 258] width 51 height 9
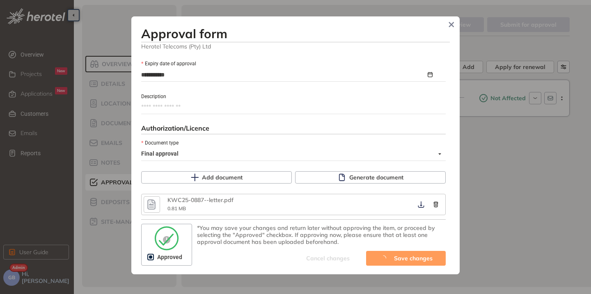
type textarea "**********"
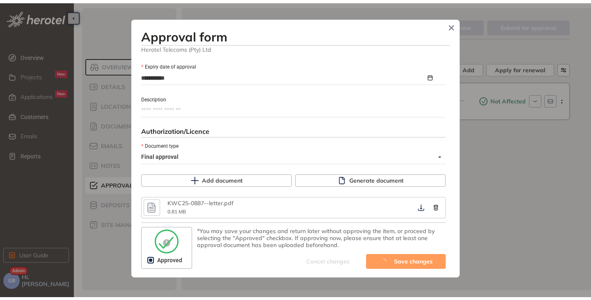
scroll to position [504, 0]
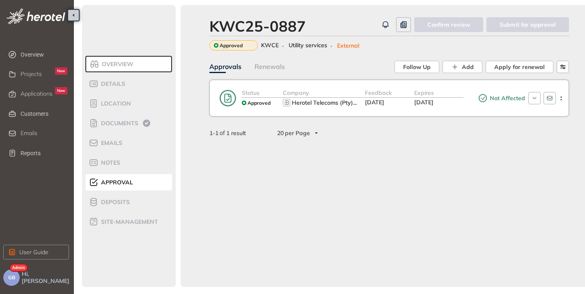
click at [14, 276] on div "GB" at bounding box center [11, 277] width 16 height 16
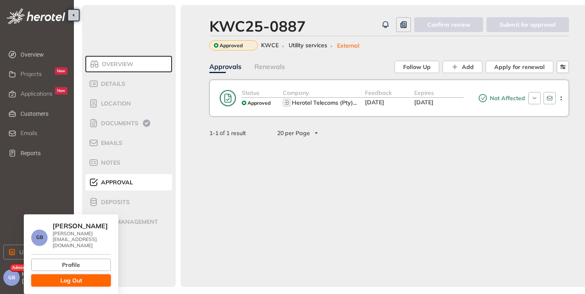
click at [58, 274] on button "Log Out" at bounding box center [71, 280] width 80 height 12
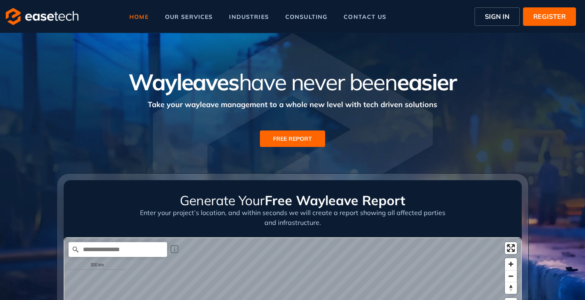
click at [508, 8] on button "SIGN IN" at bounding box center [497, 16] width 45 height 18
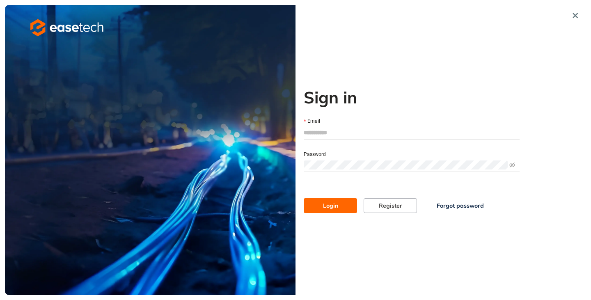
click at [332, 135] on input "Email" at bounding box center [412, 133] width 216 height 12
type input "**********"
click at [329, 213] on div "**********" at bounding box center [412, 150] width 232 height 290
click at [329, 209] on span "Login" at bounding box center [330, 205] width 15 height 9
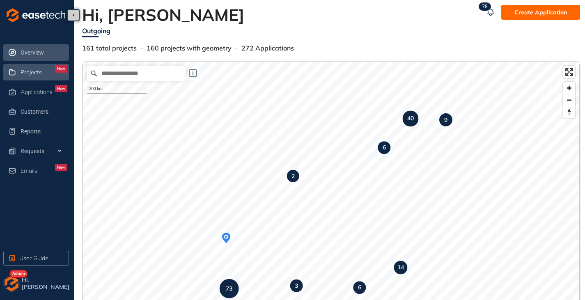
click at [38, 74] on span "Projects" at bounding box center [31, 72] width 21 height 7
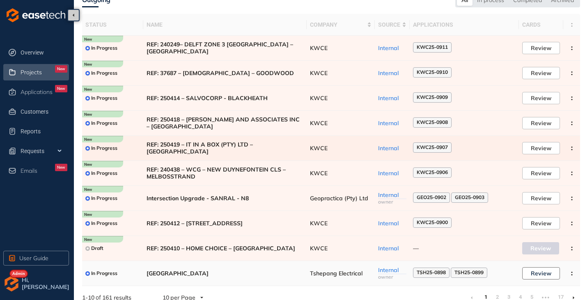
scroll to position [51, 0]
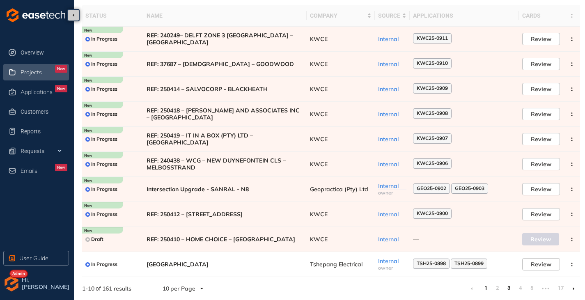
click at [508, 291] on link "3" at bounding box center [509, 288] width 8 height 12
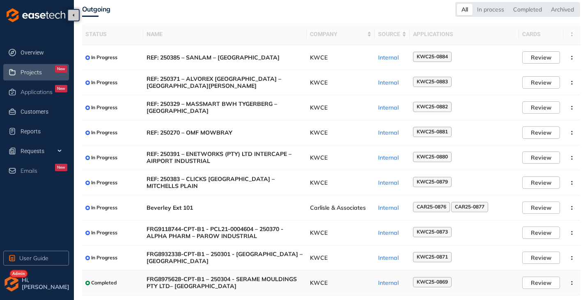
scroll to position [51, 0]
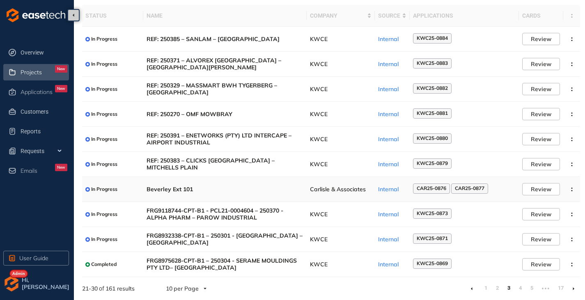
click at [332, 190] on span "Carlisle & Associates" at bounding box center [341, 189] width 62 height 7
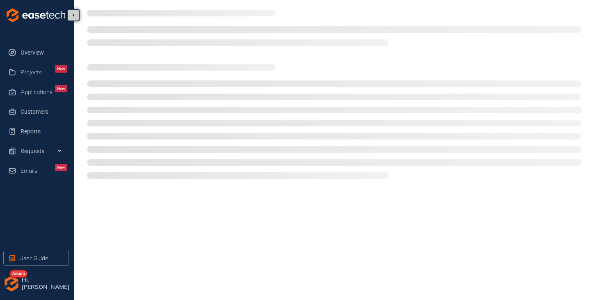
type textarea "**********"
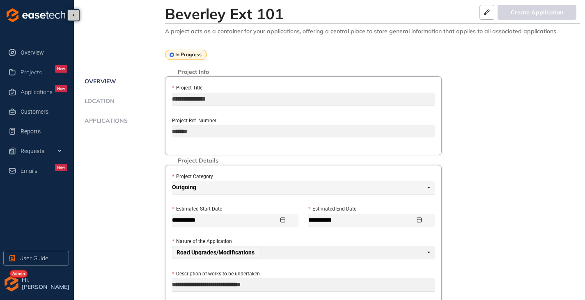
click at [114, 120] on span "Applications" at bounding box center [105, 120] width 46 height 7
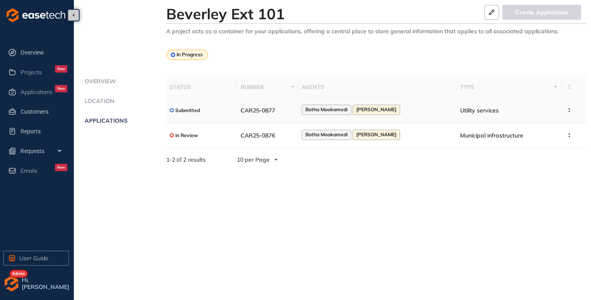
click at [262, 114] on td "CAR25-0877" at bounding box center [267, 110] width 61 height 25
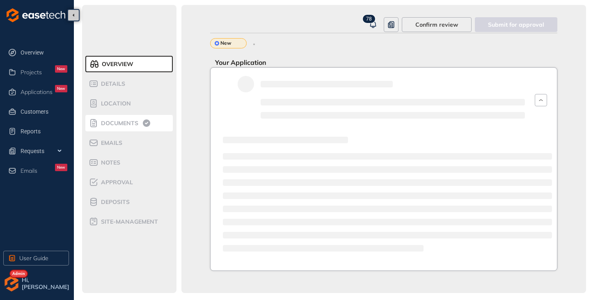
click at [111, 119] on div "Documents" at bounding box center [124, 123] width 70 height 10
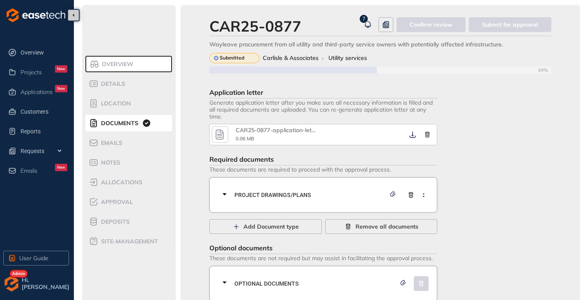
click at [223, 138] on icon "button" at bounding box center [220, 134] width 12 height 15
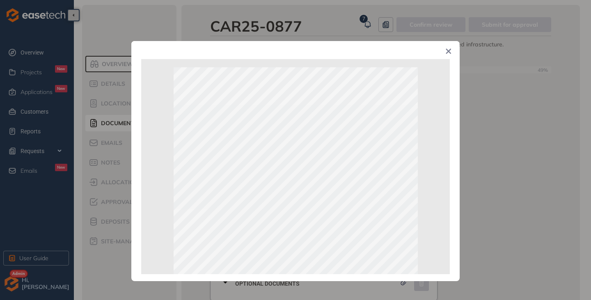
click at [451, 52] on icon "Close" at bounding box center [449, 51] width 6 height 6
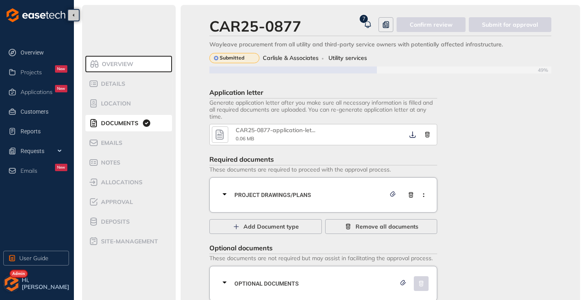
click at [12, 287] on img "button" at bounding box center [11, 284] width 16 height 16
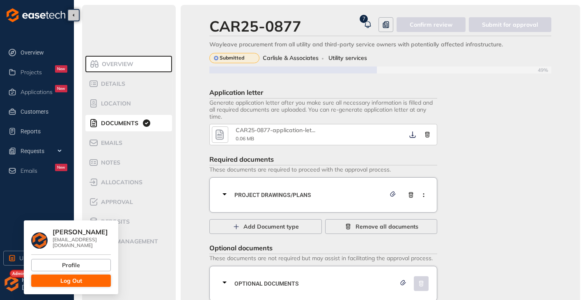
click at [47, 275] on button "Log Out" at bounding box center [71, 281] width 80 height 12
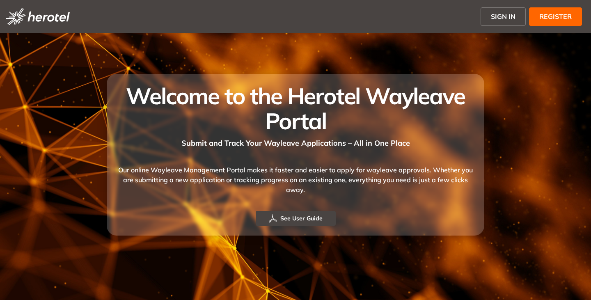
click at [498, 16] on span "SIGN IN" at bounding box center [503, 17] width 25 height 10
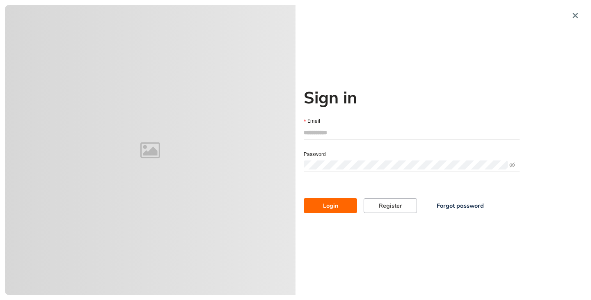
click at [321, 135] on input "Email" at bounding box center [412, 133] width 216 height 12
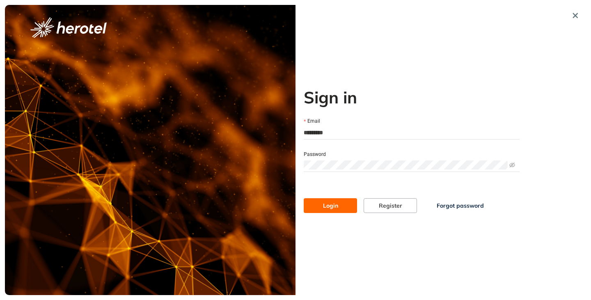
type input "**********"
click at [304, 198] on button "Login" at bounding box center [330, 205] width 53 height 15
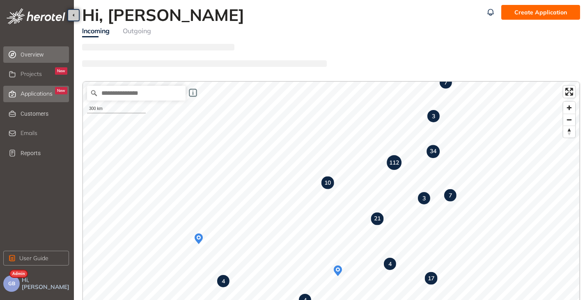
click at [40, 95] on span "Applications" at bounding box center [37, 93] width 32 height 7
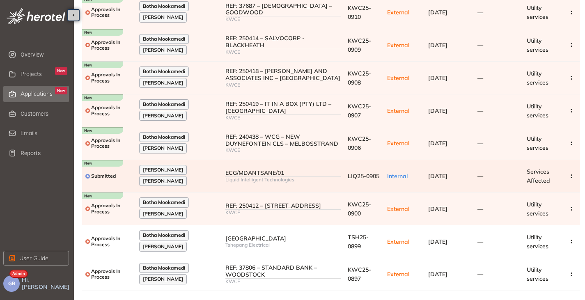
scroll to position [131, 0]
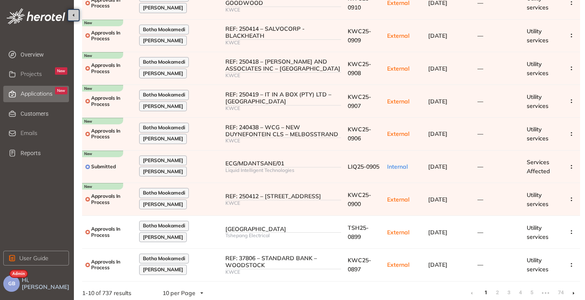
click at [575, 288] on li at bounding box center [573, 293] width 13 height 13
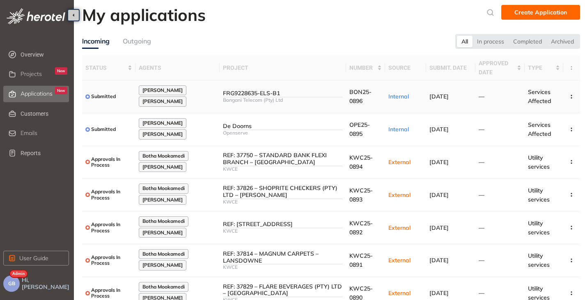
click at [317, 102] on div "Bongani Telecom (Pty) Ltd" at bounding box center [283, 100] width 120 height 6
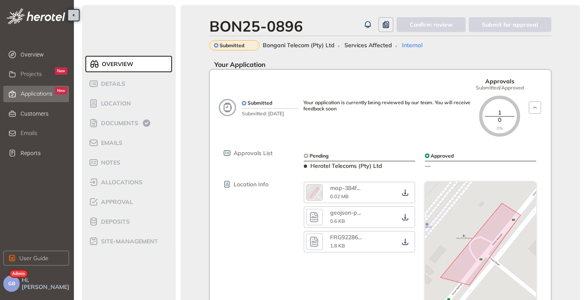
click at [38, 94] on span "Applications" at bounding box center [37, 93] width 32 height 7
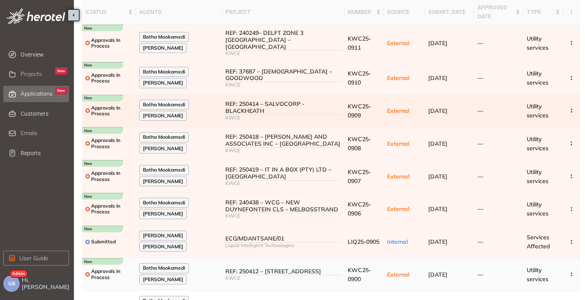
scroll to position [131, 0]
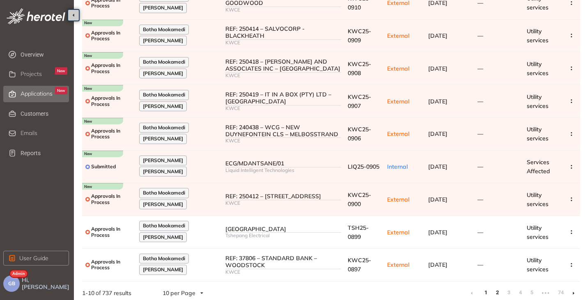
click at [497, 291] on link "2" at bounding box center [497, 293] width 8 height 12
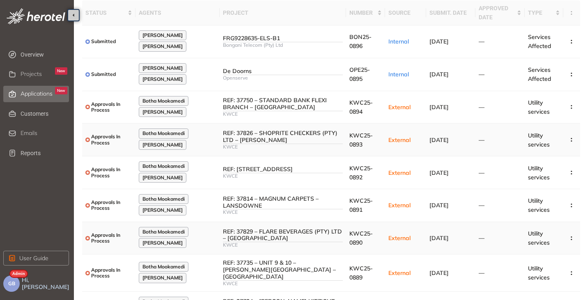
scroll to position [136, 0]
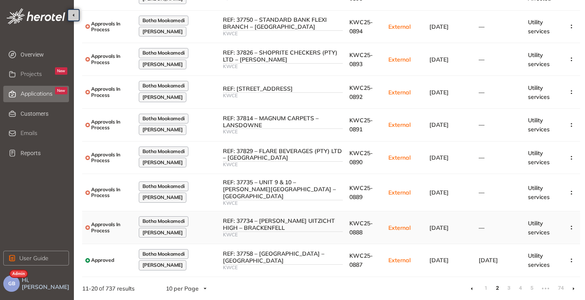
click at [288, 225] on div "REF: 37734 – [PERSON_NAME] UITZICHT HIGH – BRACKENFELL" at bounding box center [283, 225] width 120 height 14
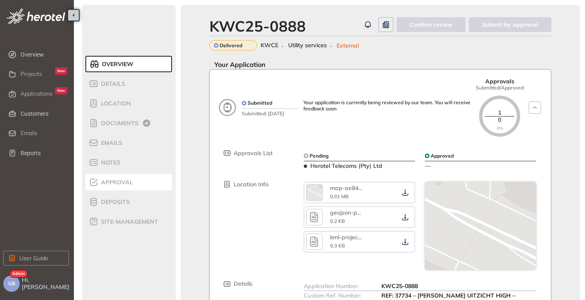
click at [115, 186] on div "Approval" at bounding box center [124, 182] width 70 height 10
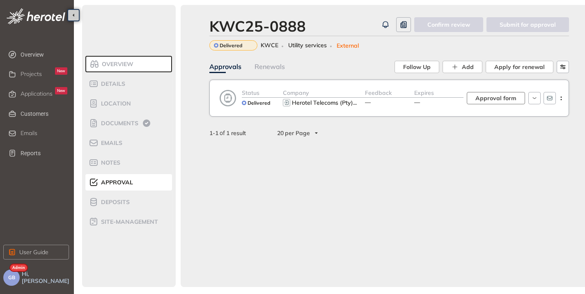
click at [491, 95] on span "Approval form" at bounding box center [496, 98] width 41 height 9
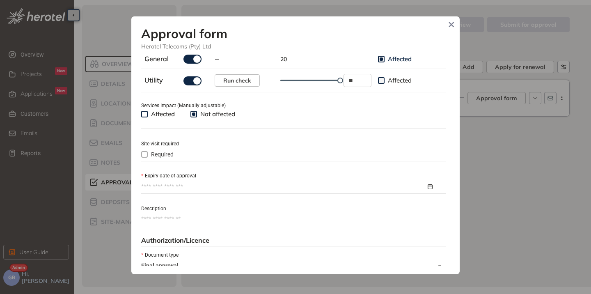
scroll to position [370, 0]
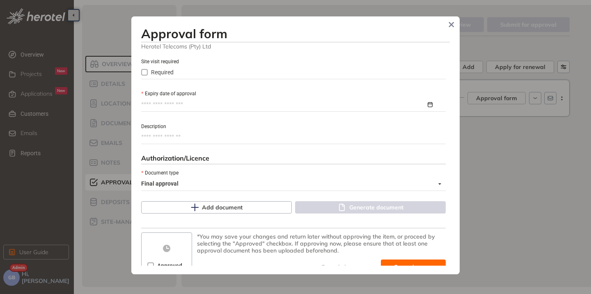
click at [197, 107] on input "Expiry date of approval" at bounding box center [283, 104] width 285 height 9
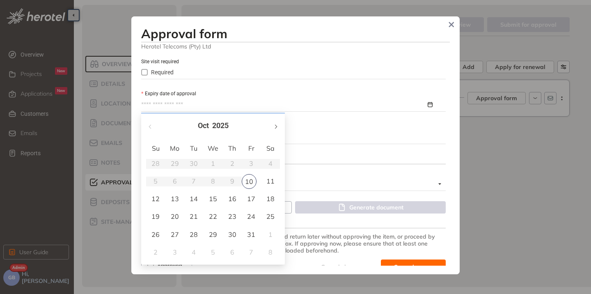
click at [276, 124] on button "button" at bounding box center [275, 125] width 9 height 17
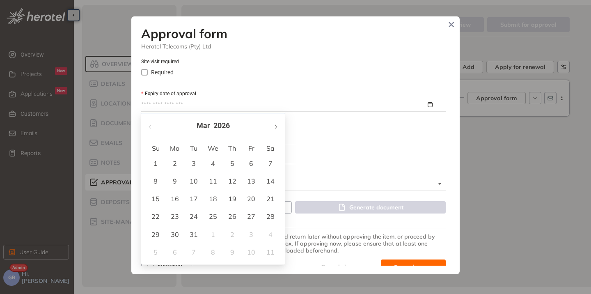
click at [276, 124] on button "button" at bounding box center [275, 125] width 9 height 17
type input "**********"
click at [251, 181] on div "10" at bounding box center [251, 181] width 10 height 10
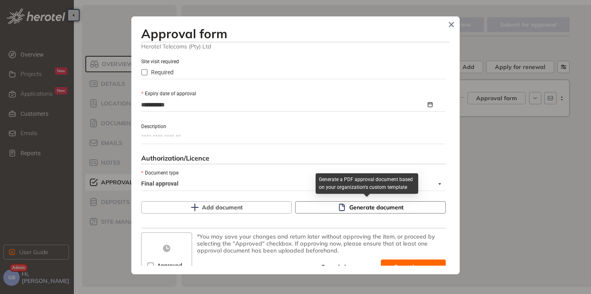
click at [350, 212] on span "Generate document" at bounding box center [377, 207] width 54 height 9
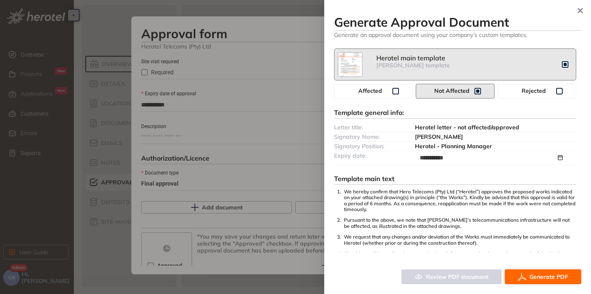
click at [533, 274] on span "Generate PDF" at bounding box center [549, 276] width 39 height 9
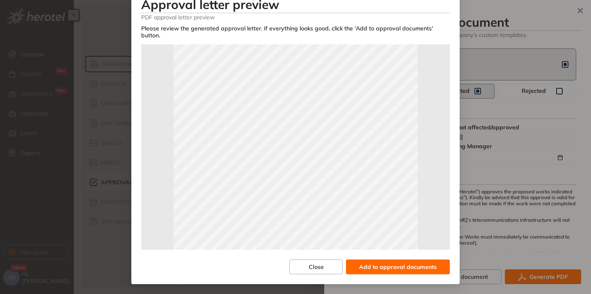
scroll to position [82, 0]
click at [375, 267] on span "Add to approval documents" at bounding box center [398, 266] width 78 height 9
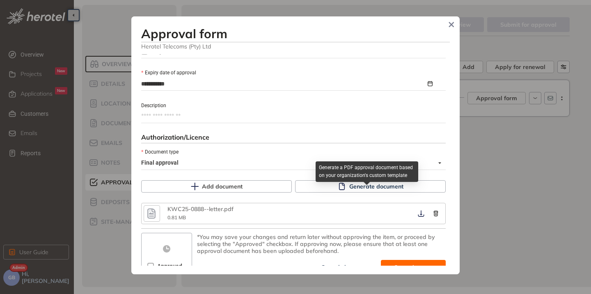
scroll to position [400, 0]
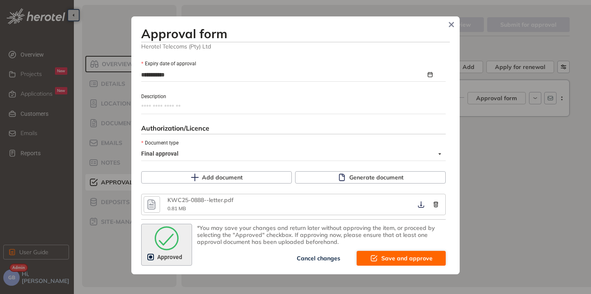
click at [384, 260] on span "Save and approve" at bounding box center [407, 258] width 51 height 9
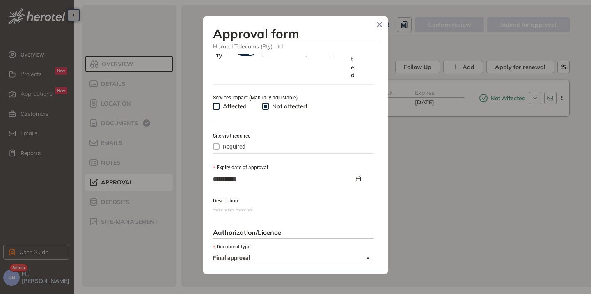
type textarea "**********"
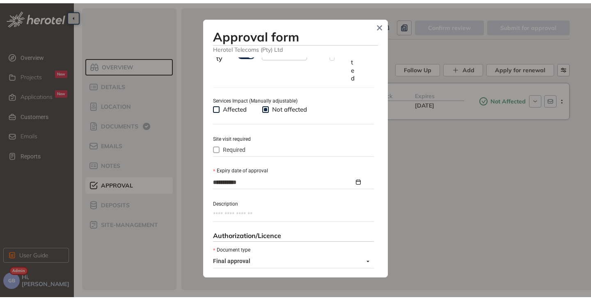
scroll to position [504, 0]
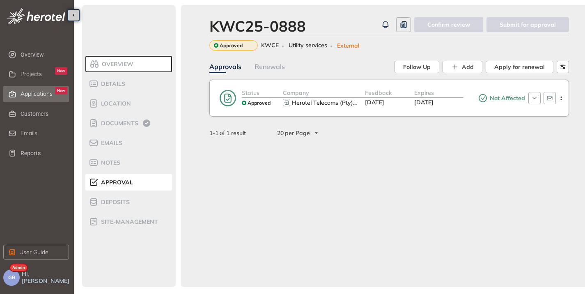
click at [28, 93] on span "Applications" at bounding box center [37, 93] width 32 height 7
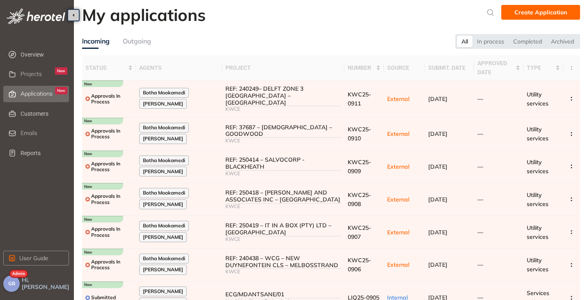
click at [16, 289] on button "GB" at bounding box center [11, 284] width 16 height 16
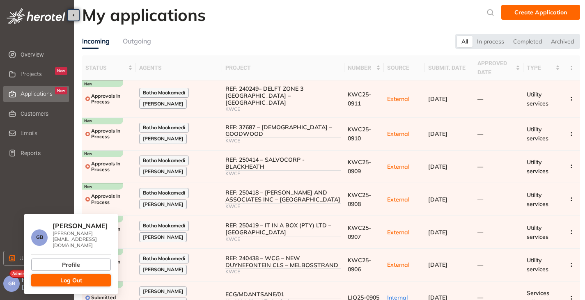
click at [98, 277] on button "Log Out" at bounding box center [71, 280] width 80 height 12
